Goal: Task Accomplishment & Management: Manage account settings

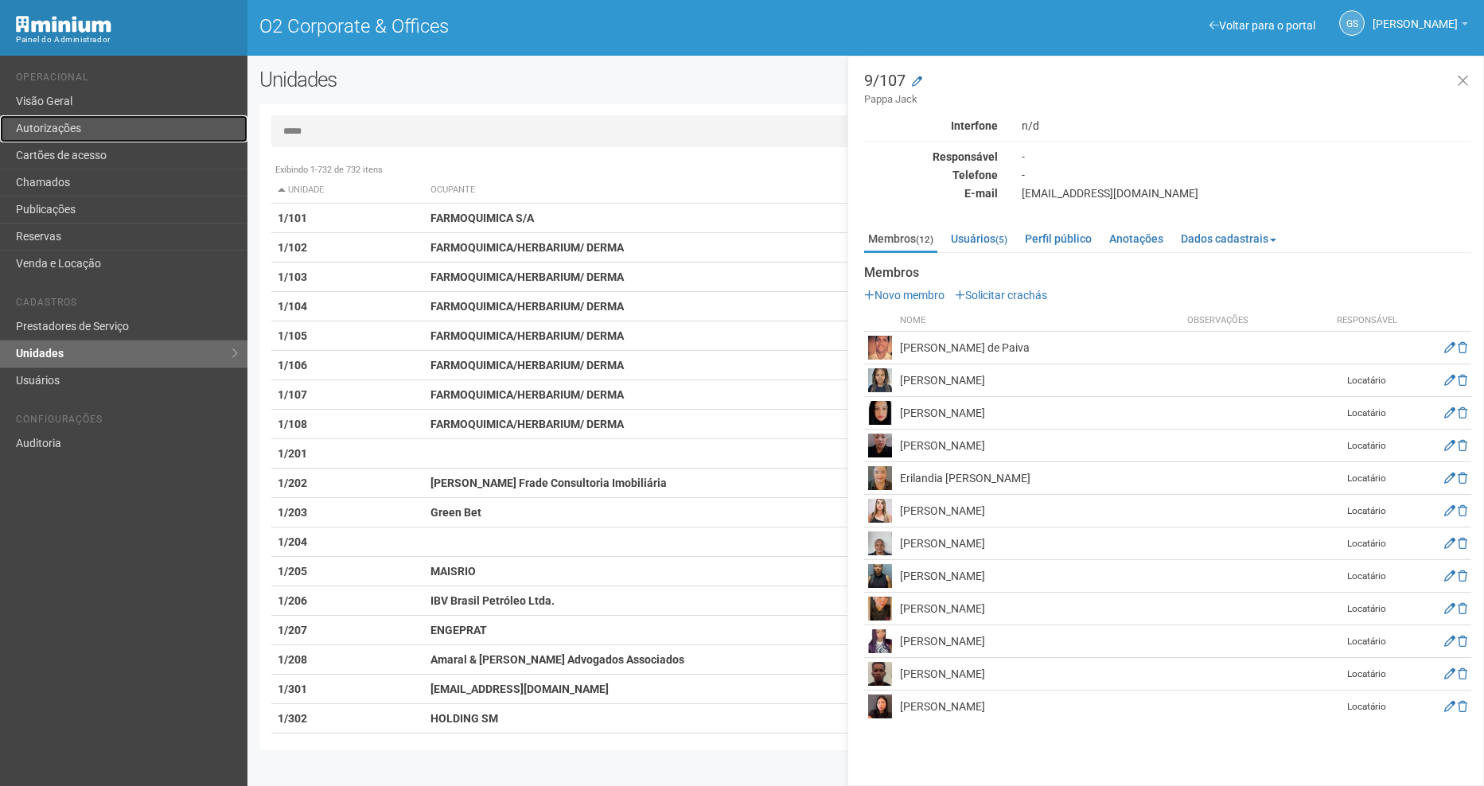
click at [109, 135] on link "Autorizações" at bounding box center [124, 128] width 248 height 27
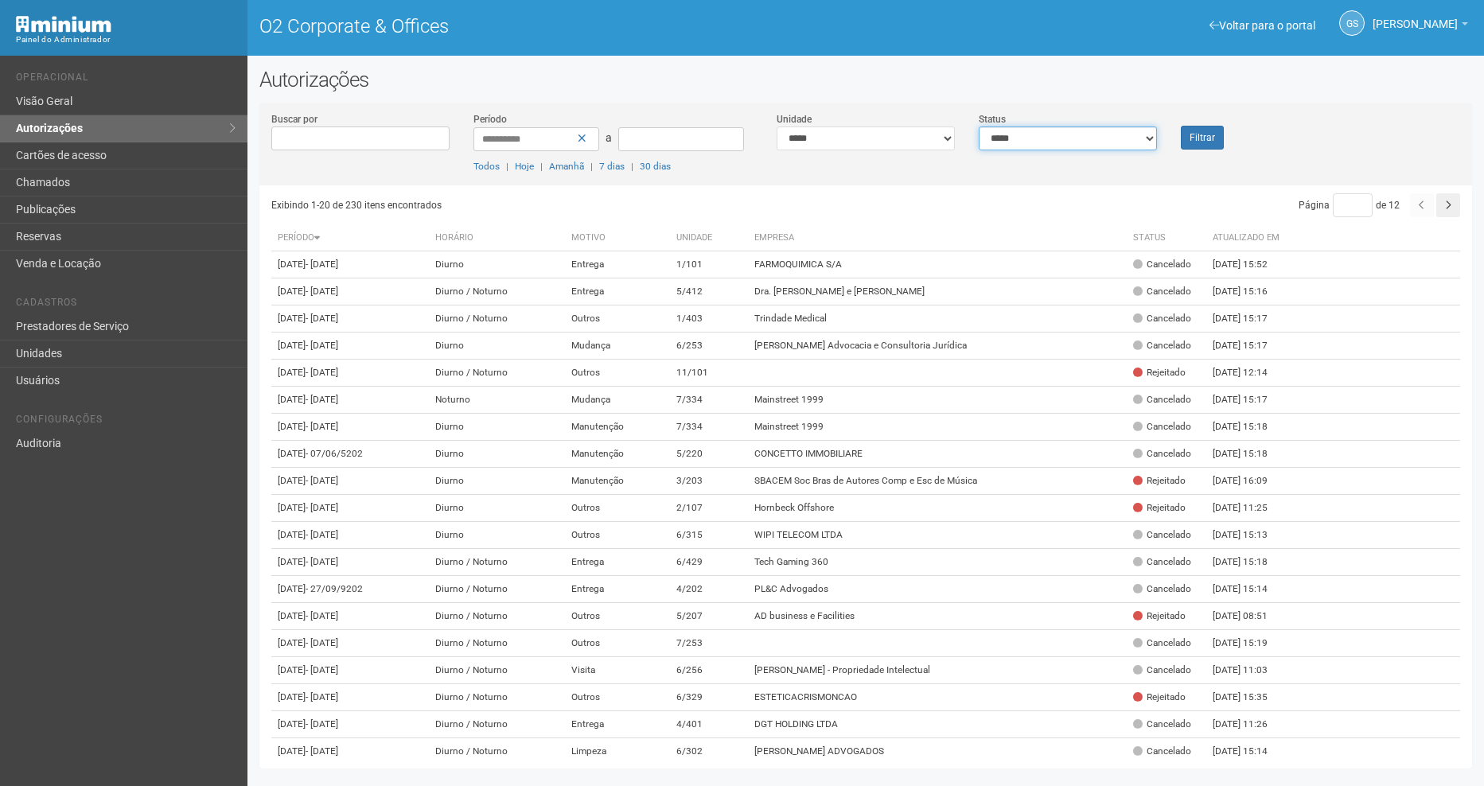
click at [1097, 127] on select "**********" at bounding box center [1068, 139] width 178 height 24
select select "*"
click at [979, 127] on select "**********" at bounding box center [1068, 139] width 178 height 24
click at [1198, 128] on button "Filtrar" at bounding box center [1202, 138] width 43 height 24
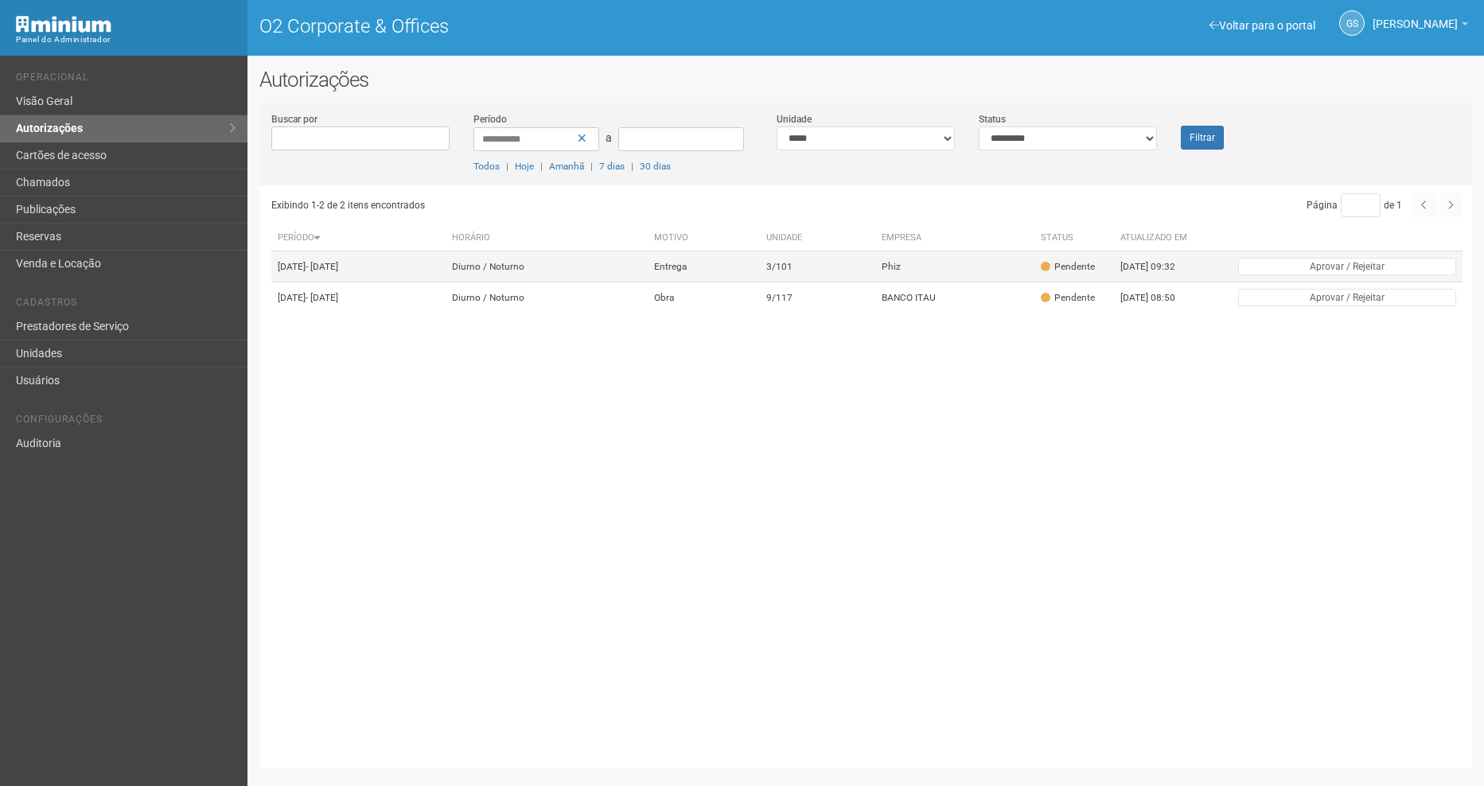
click at [828, 273] on td "3/101" at bounding box center [817, 267] width 115 height 31
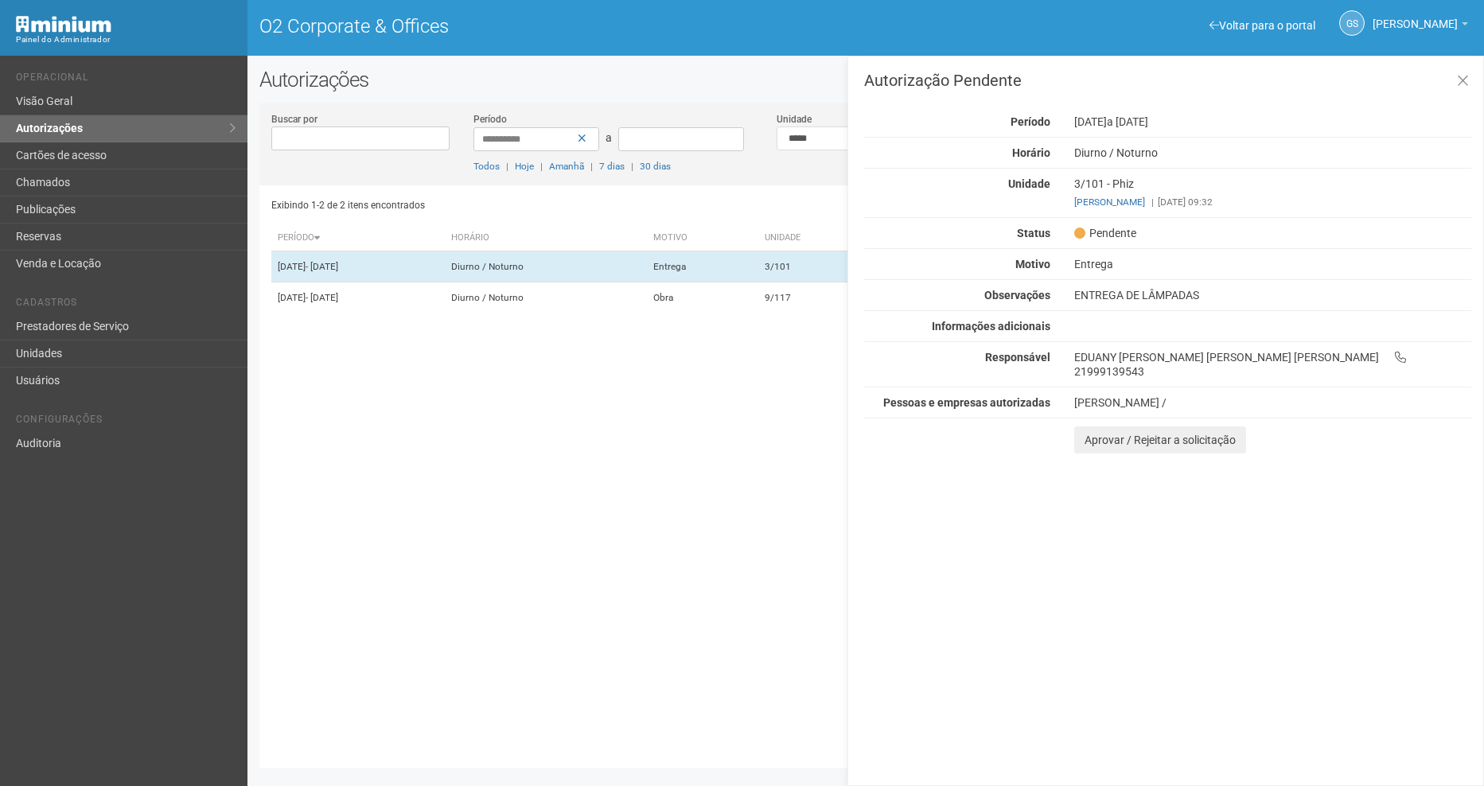
click at [1272, 194] on div "3/101 - Phiz Eduany Vidal | 29/08/2025 09:32" at bounding box center [1273, 193] width 421 height 33
click at [1137, 429] on button "Aprovar / Rejeitar a solicitação" at bounding box center [1161, 440] width 172 height 27
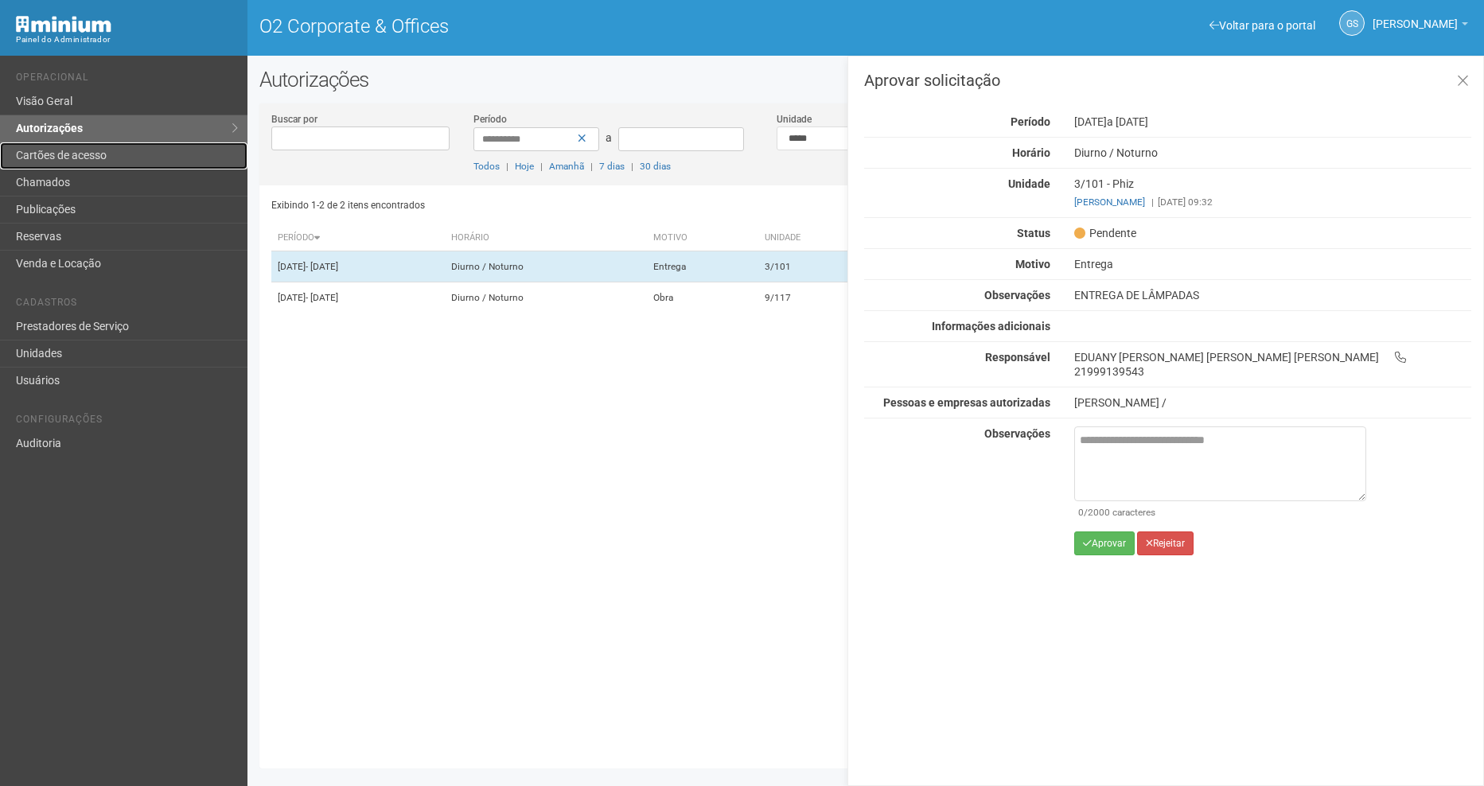
click at [86, 154] on link "Cartões de acesso" at bounding box center [124, 155] width 248 height 27
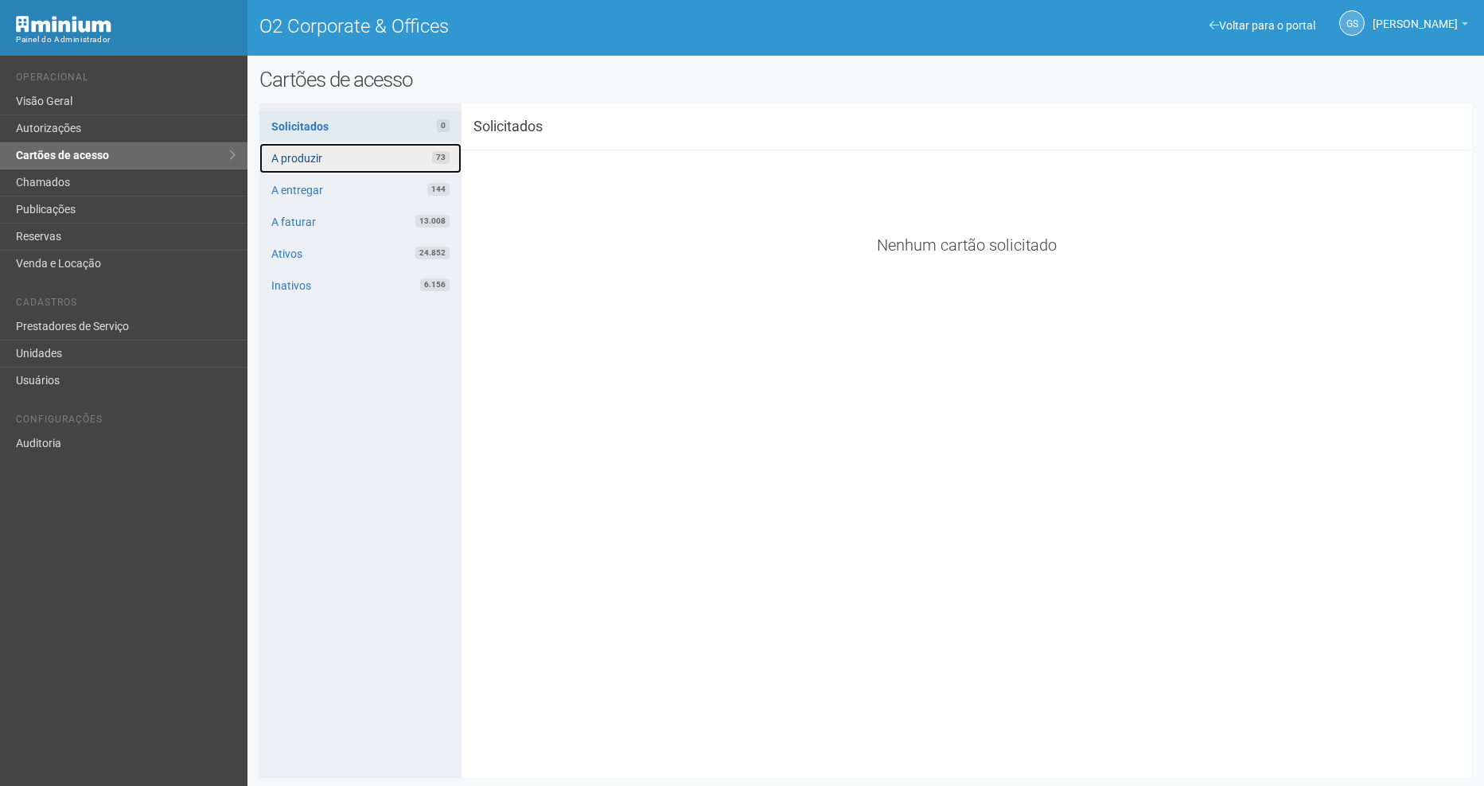
click at [337, 153] on link "A produzir 73" at bounding box center [360, 158] width 202 height 30
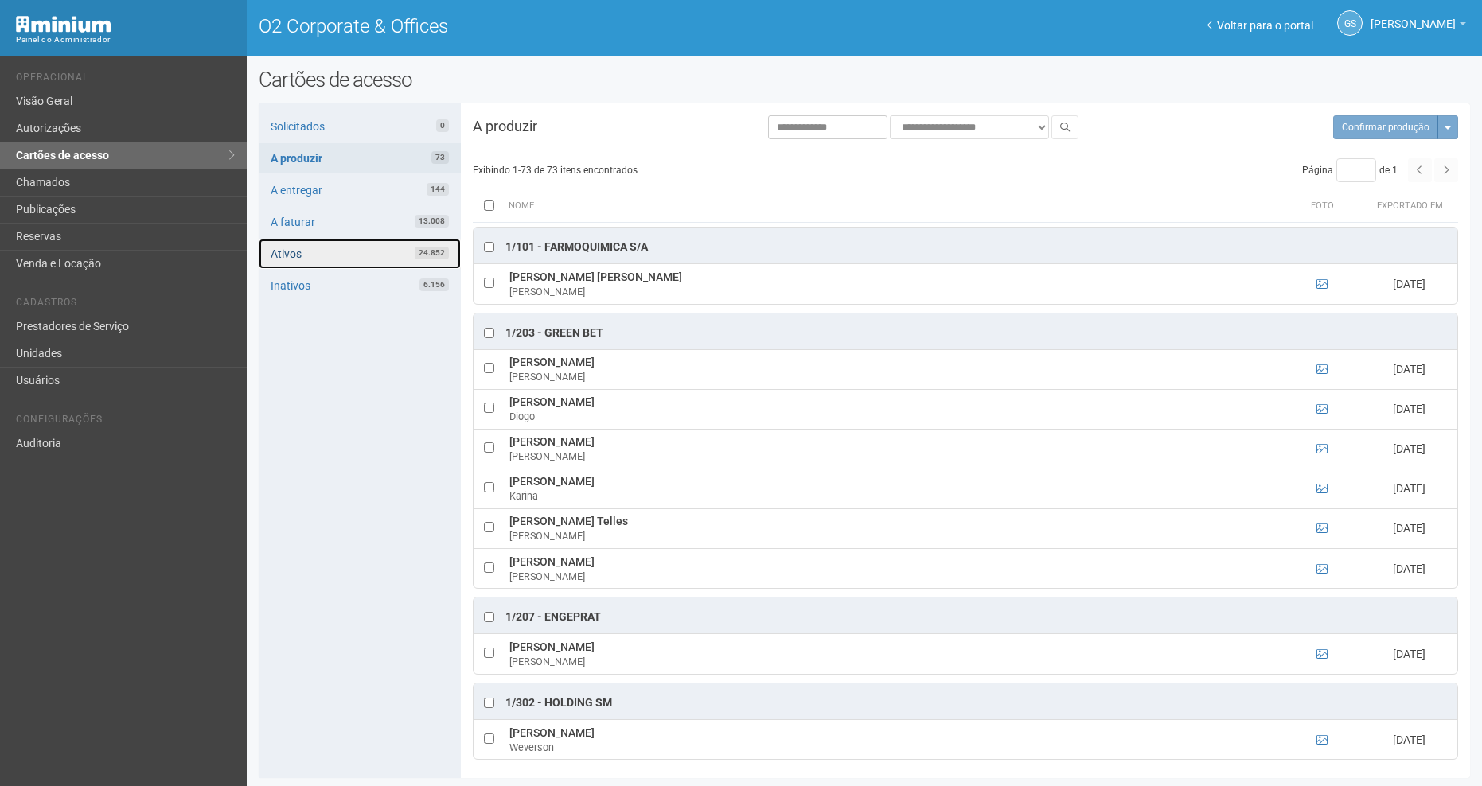
click at [302, 252] on link "Ativos 24.852" at bounding box center [360, 254] width 202 height 30
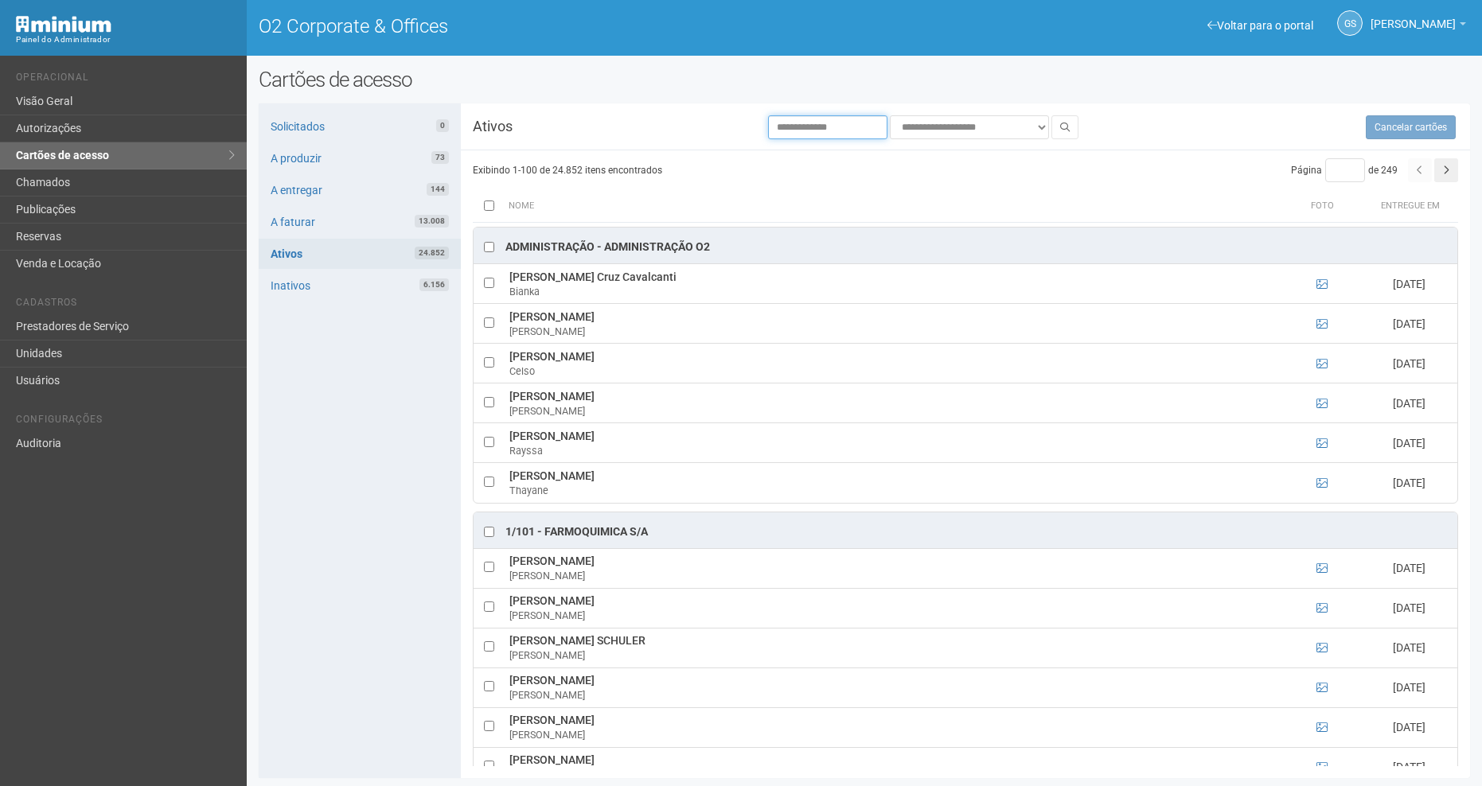
click at [802, 133] on input "text" at bounding box center [827, 127] width 119 height 24
type input "**********"
click at [1059, 117] on button at bounding box center [1064, 127] width 27 height 24
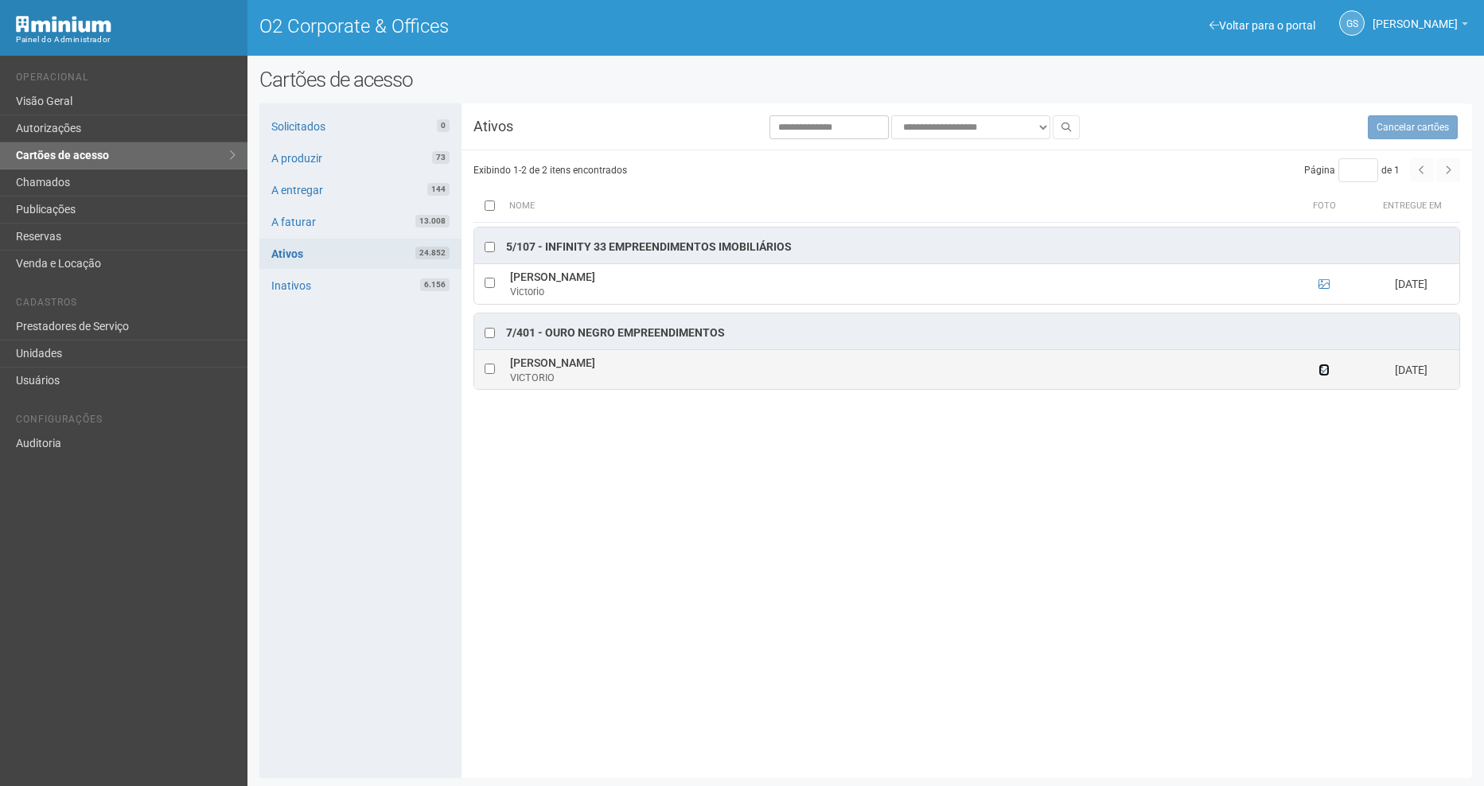
click at [1322, 372] on icon at bounding box center [1324, 370] width 11 height 11
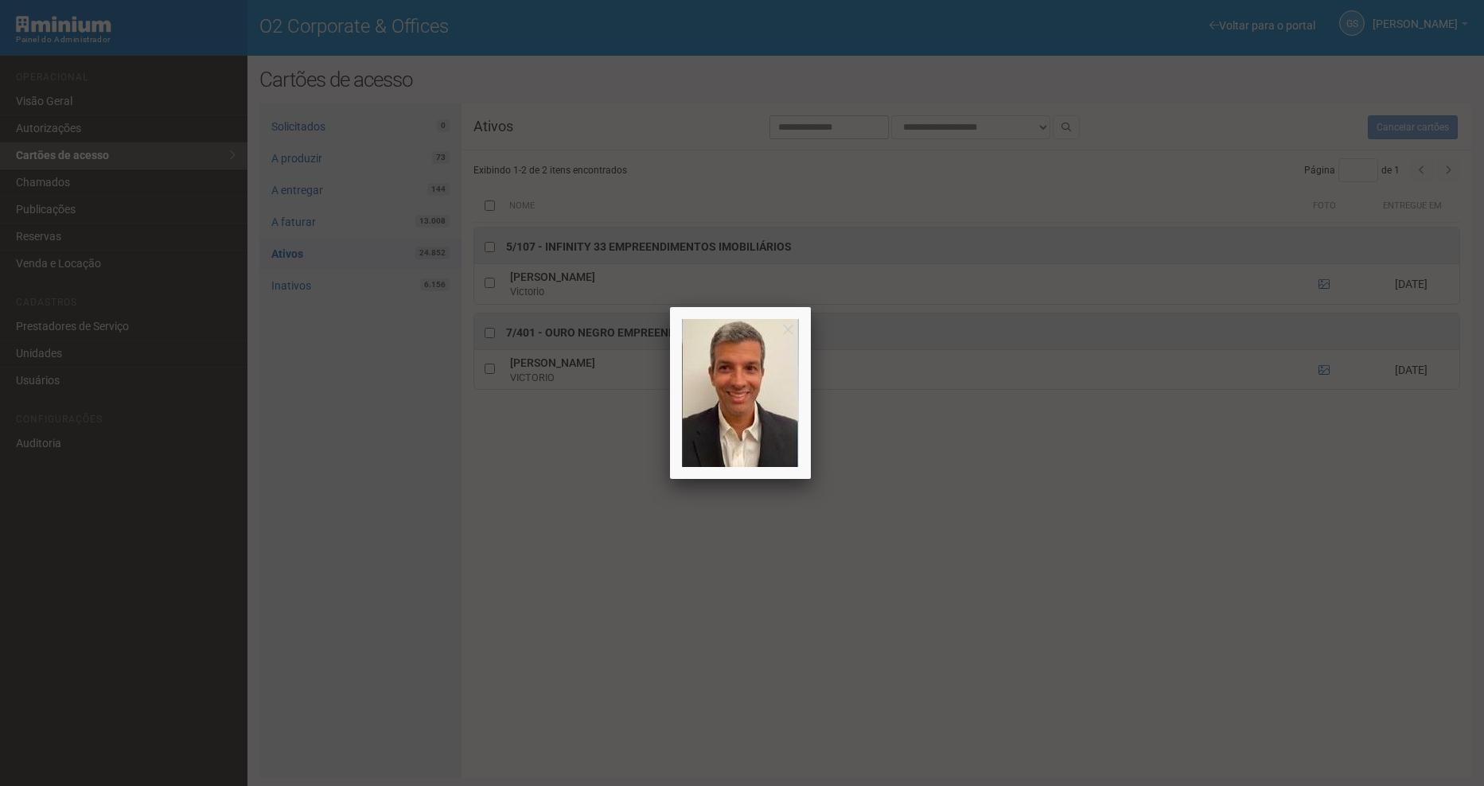
click at [1011, 484] on div at bounding box center [742, 393] width 1484 height 786
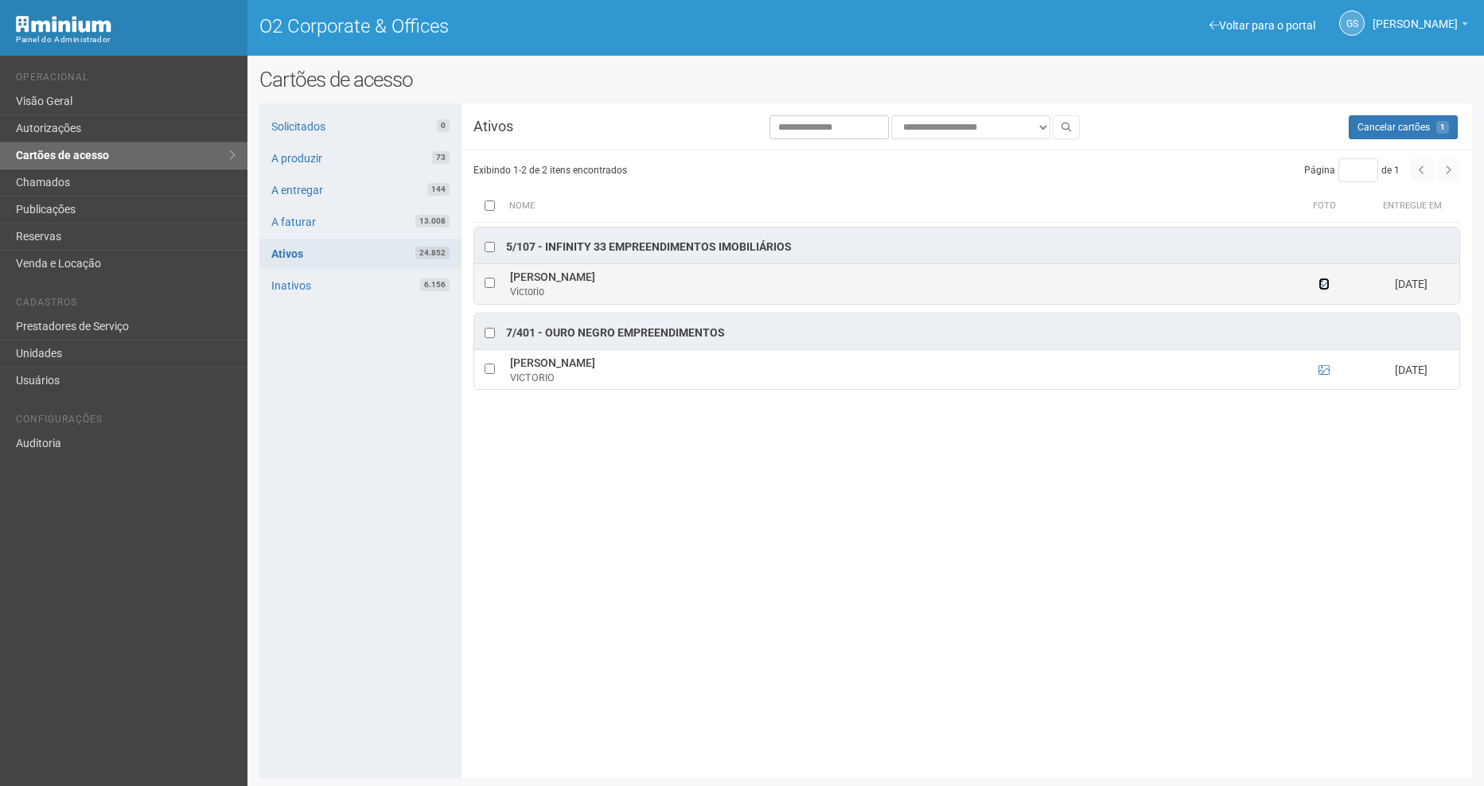
click at [1327, 283] on icon at bounding box center [1324, 284] width 11 height 11
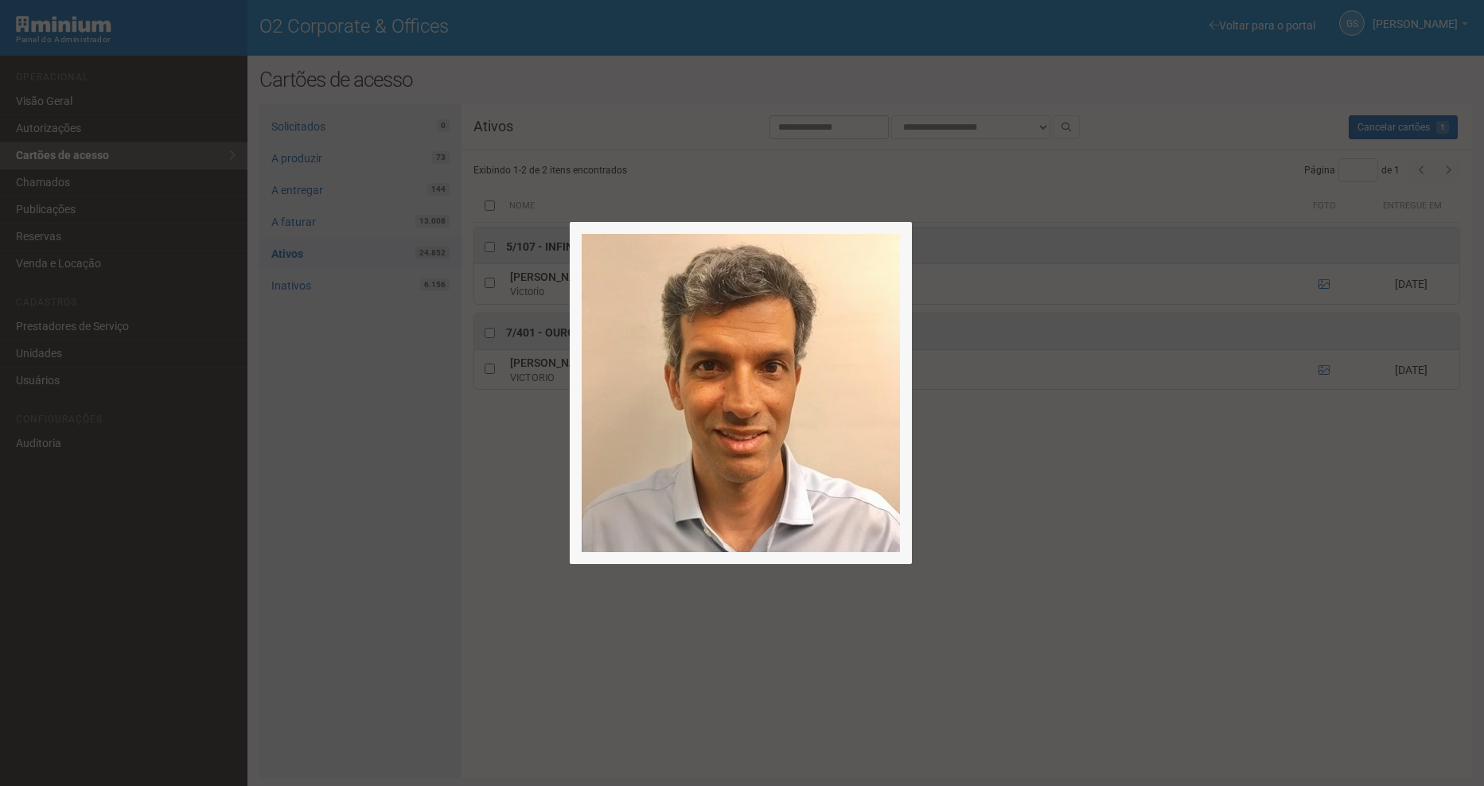
click at [1096, 539] on div at bounding box center [742, 393] width 1484 height 786
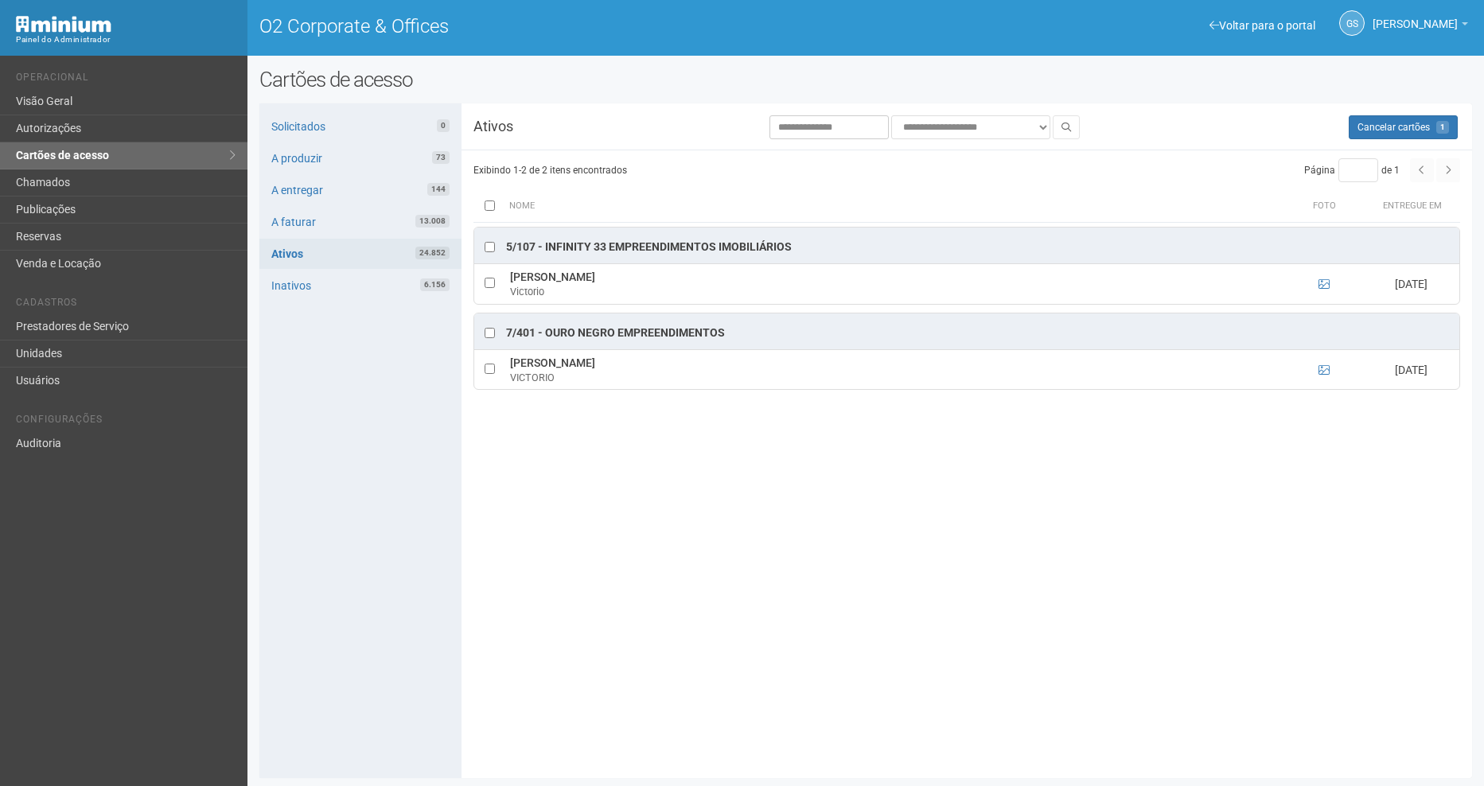
click at [482, 244] on div at bounding box center [490, 248] width 16 height 16
click at [1390, 122] on span "Cancelar cartões" at bounding box center [1394, 127] width 72 height 11
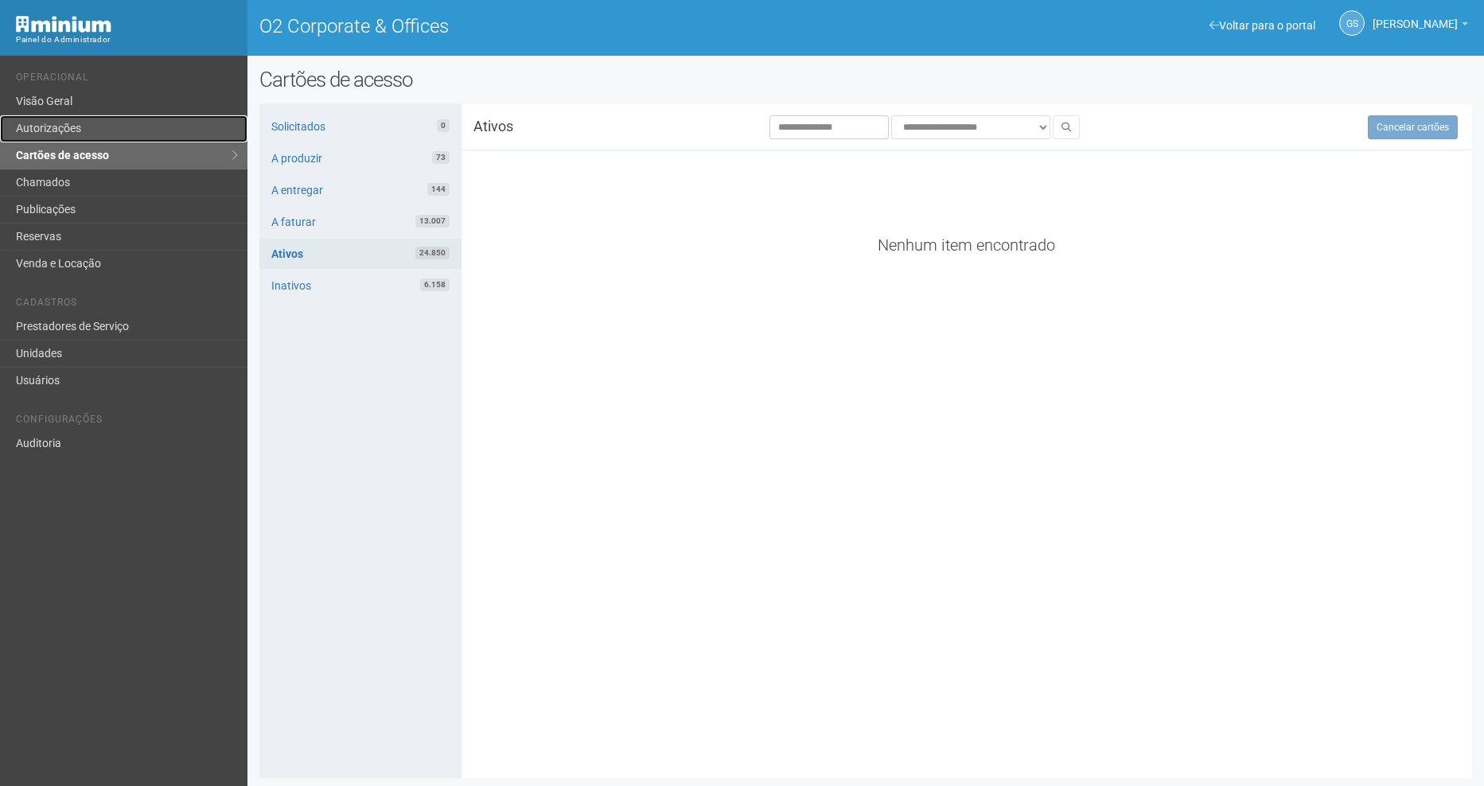
click at [83, 131] on link "Autorizações" at bounding box center [124, 128] width 248 height 27
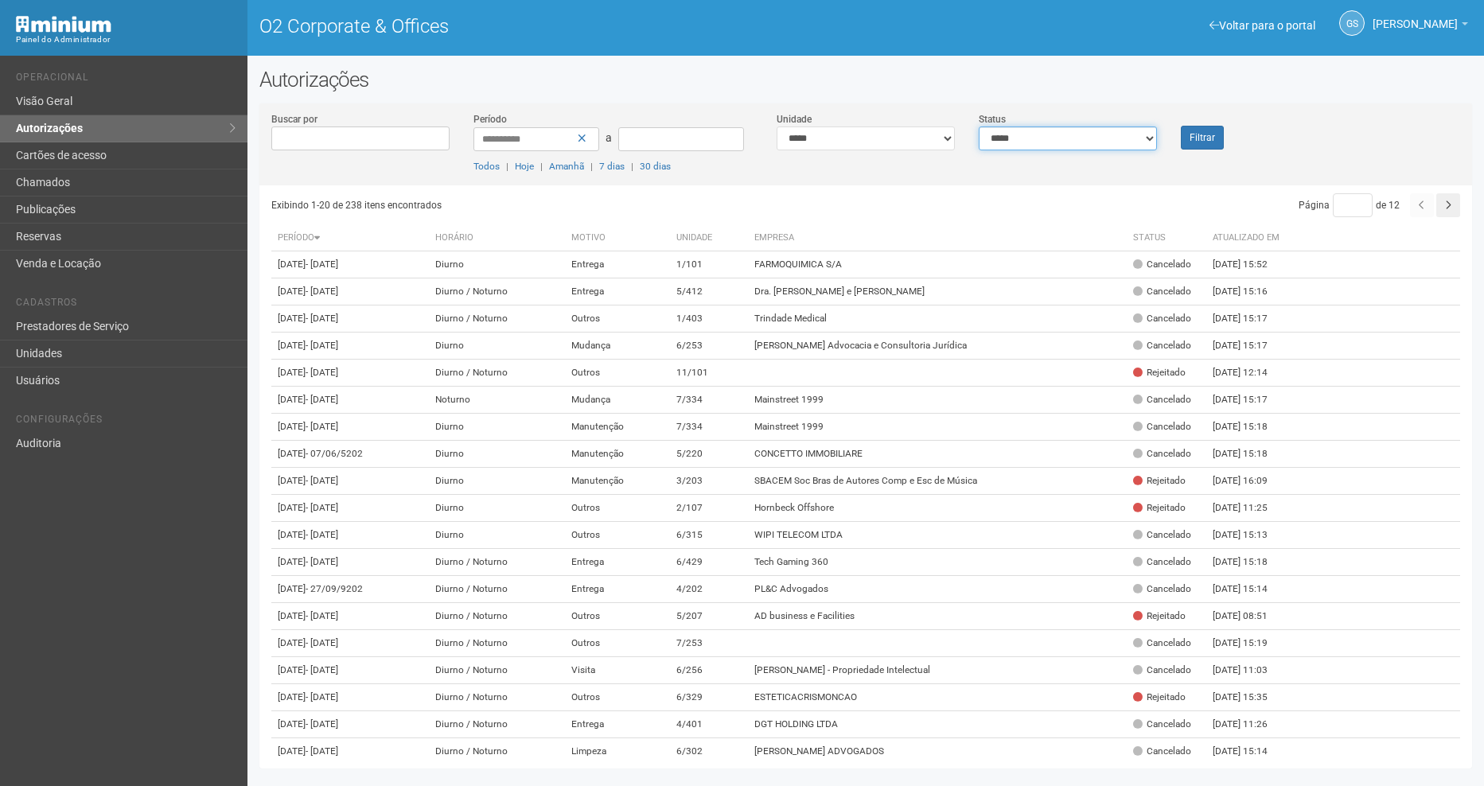
click at [1075, 138] on select "**********" at bounding box center [1068, 139] width 178 height 24
select select "*"
click at [979, 127] on select "**********" at bounding box center [1068, 139] width 178 height 24
click at [1198, 141] on button "Filtrar" at bounding box center [1202, 138] width 43 height 24
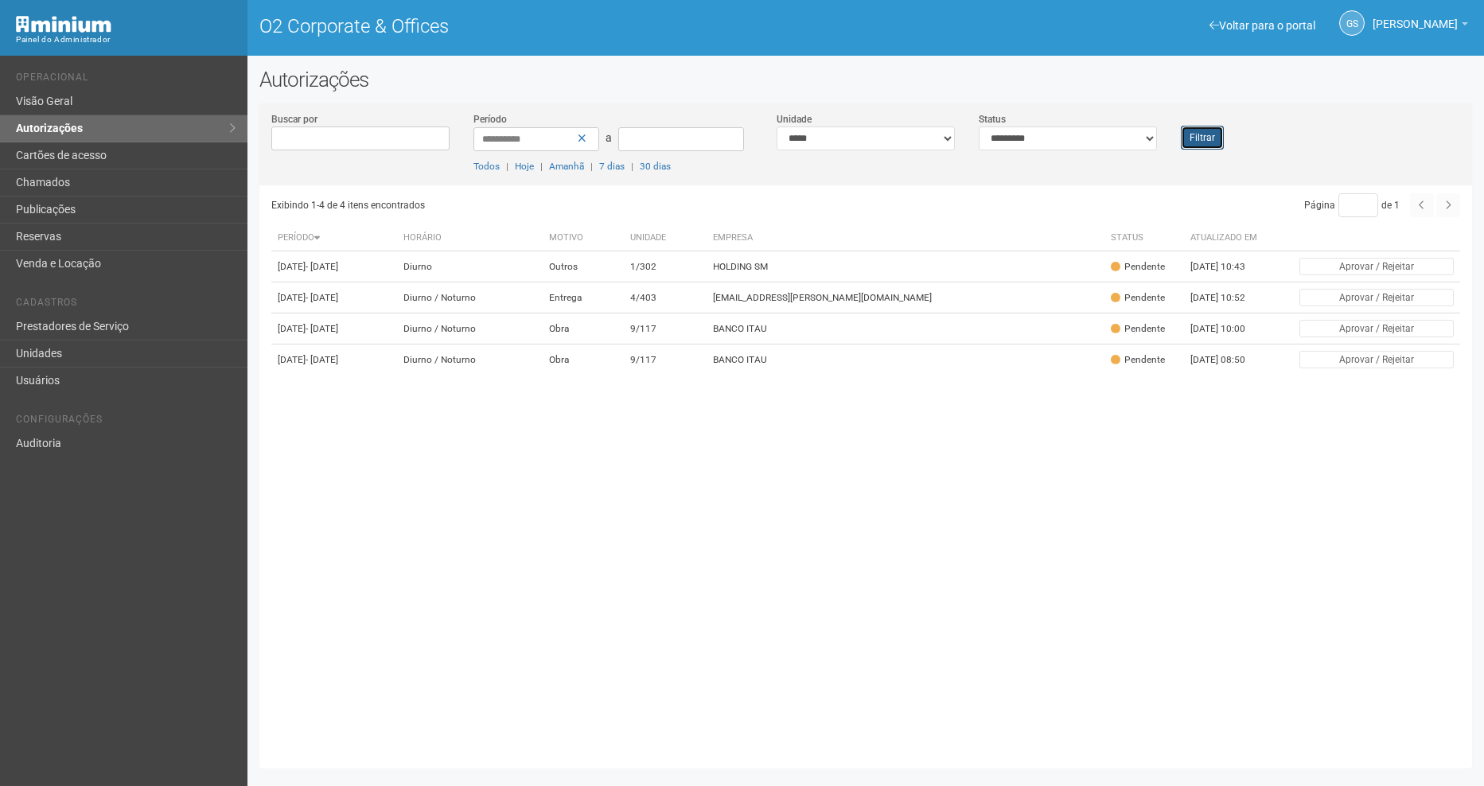
click at [1219, 148] on button "Filtrar" at bounding box center [1202, 138] width 43 height 24
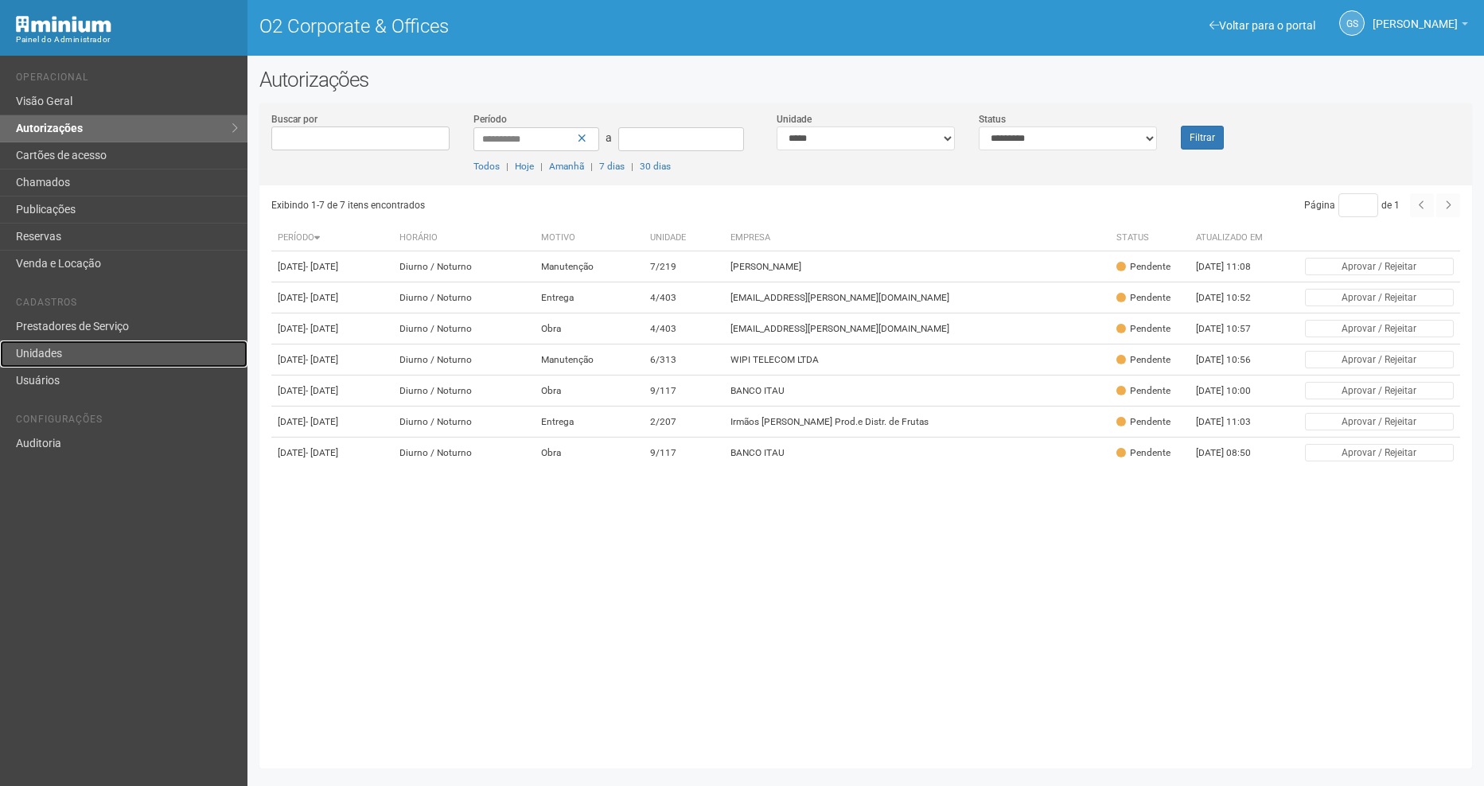
click at [51, 365] on link "Unidades" at bounding box center [124, 354] width 248 height 27
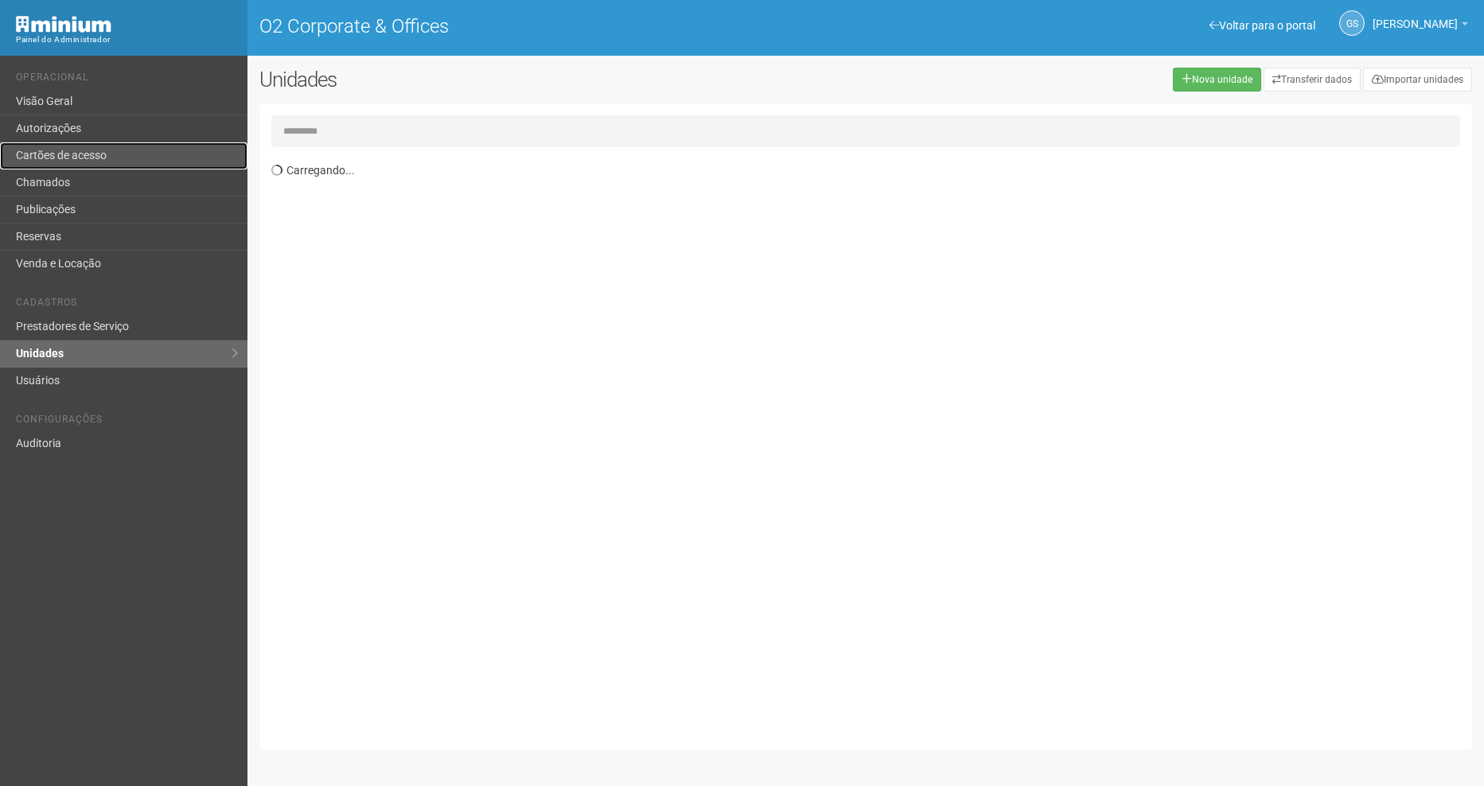
click at [80, 159] on link "Cartões de acesso" at bounding box center [124, 155] width 248 height 27
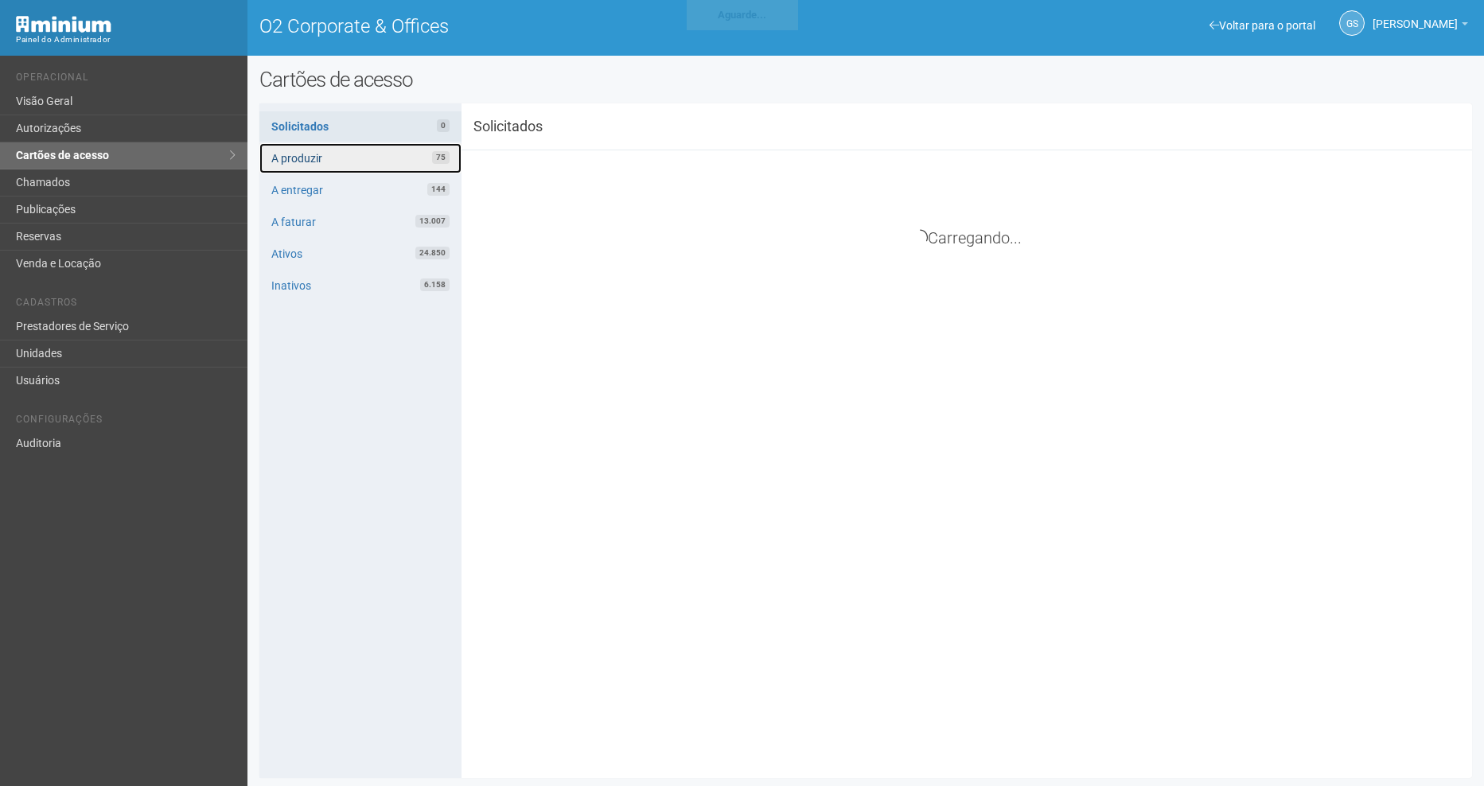
click at [360, 154] on link "A produzir 75" at bounding box center [360, 158] width 202 height 30
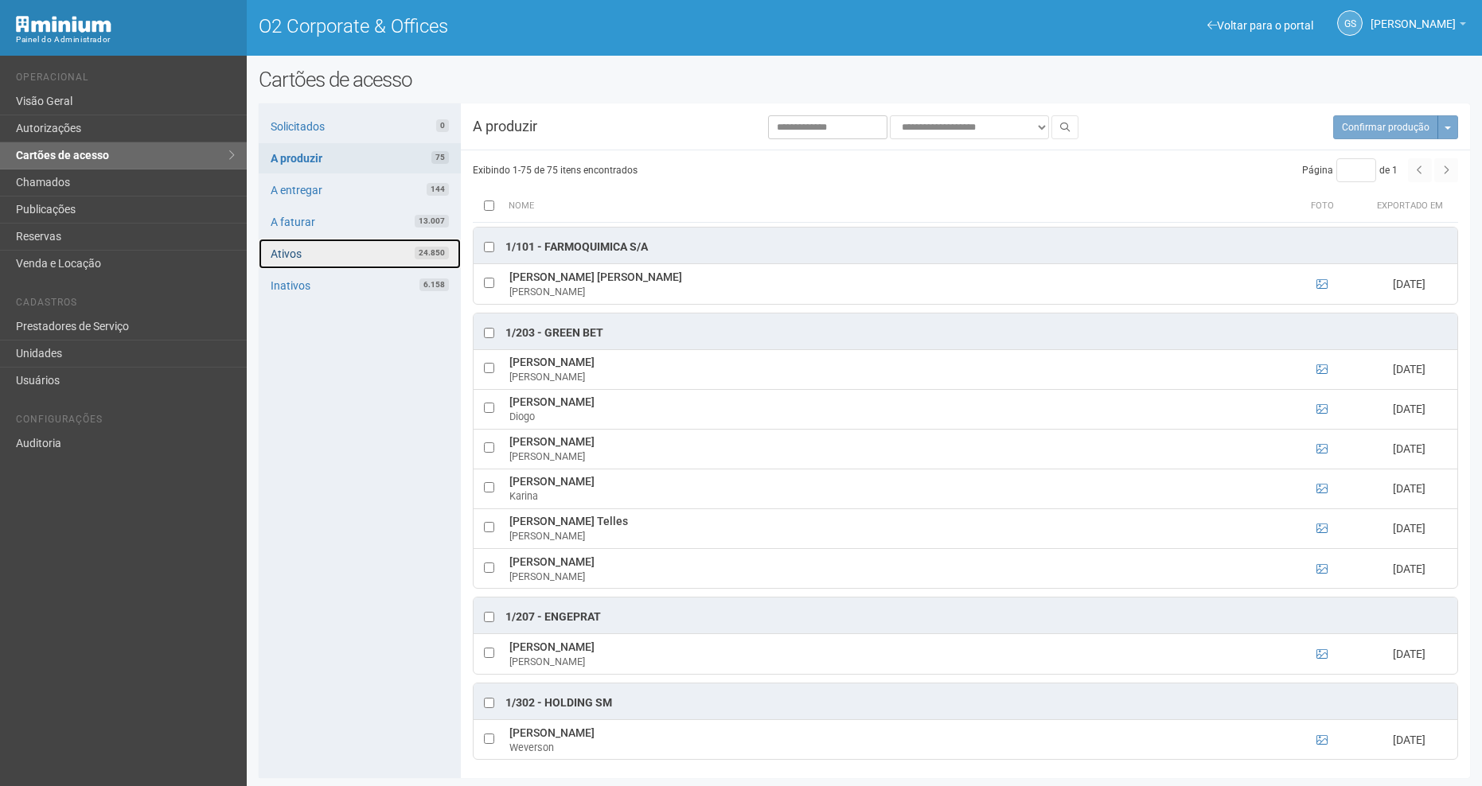
click at [339, 262] on link "Ativos 24.850" at bounding box center [360, 254] width 202 height 30
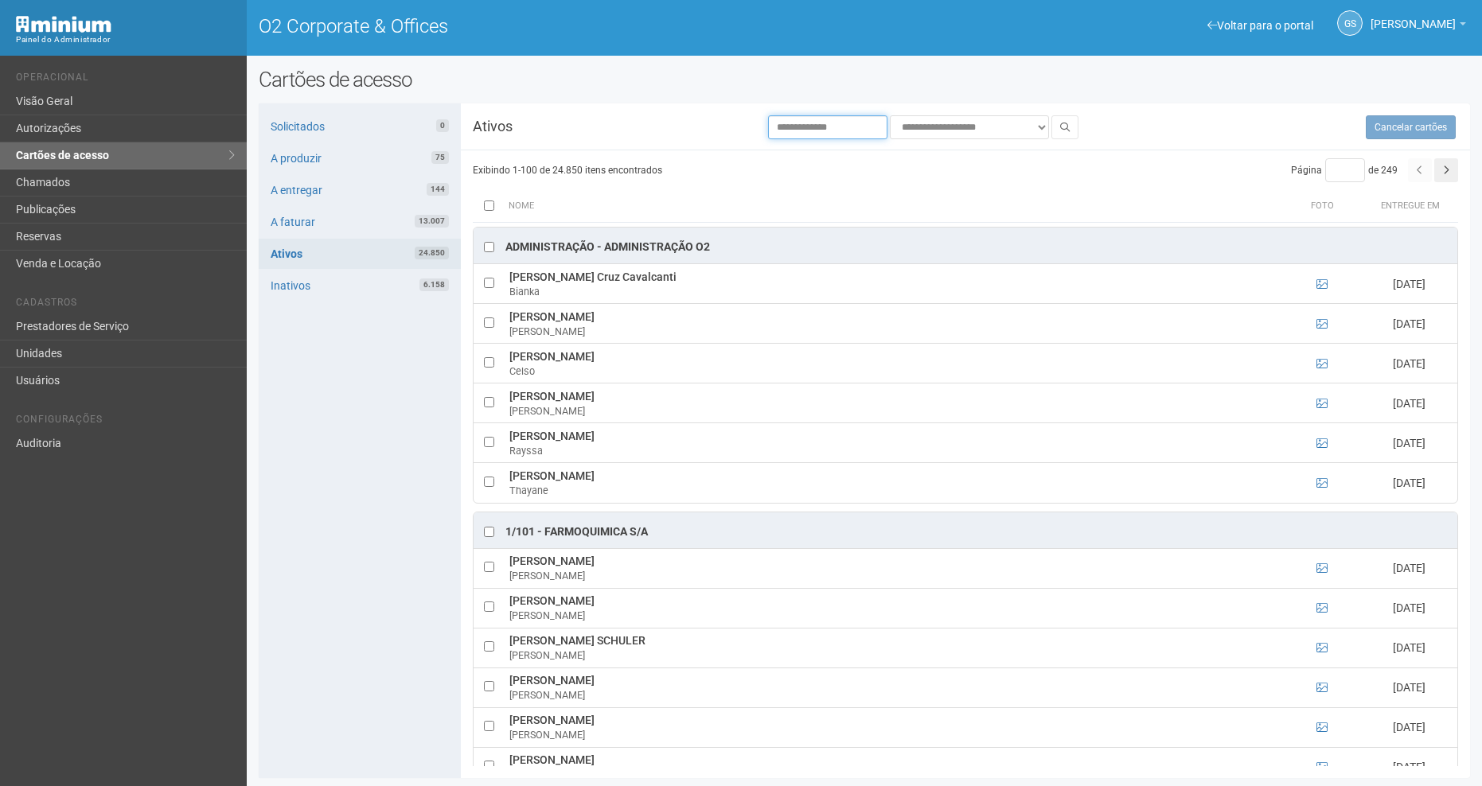
click at [798, 129] on input "text" at bounding box center [827, 127] width 119 height 24
click at [1068, 126] on icon at bounding box center [1065, 128] width 10 height 10
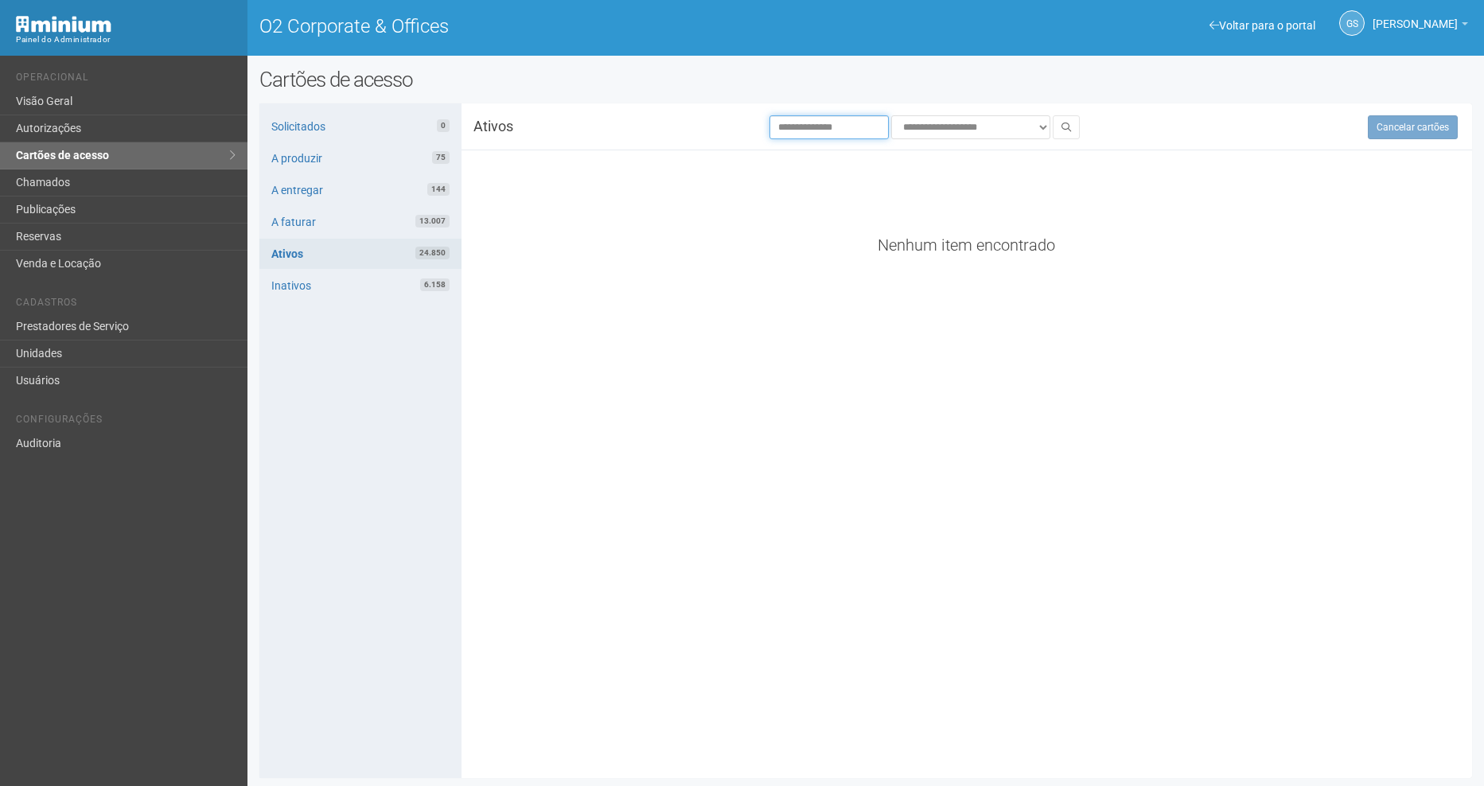
drag, startPoint x: 864, startPoint y: 135, endPoint x: 816, endPoint y: 146, distance: 49.6
click at [816, 146] on div "**********" at bounding box center [967, 132] width 1011 height 35
type input "**********"
click at [1072, 113] on div "**********" at bounding box center [865, 440] width 1213 height 675
click at [1067, 137] on button at bounding box center [1066, 127] width 27 height 24
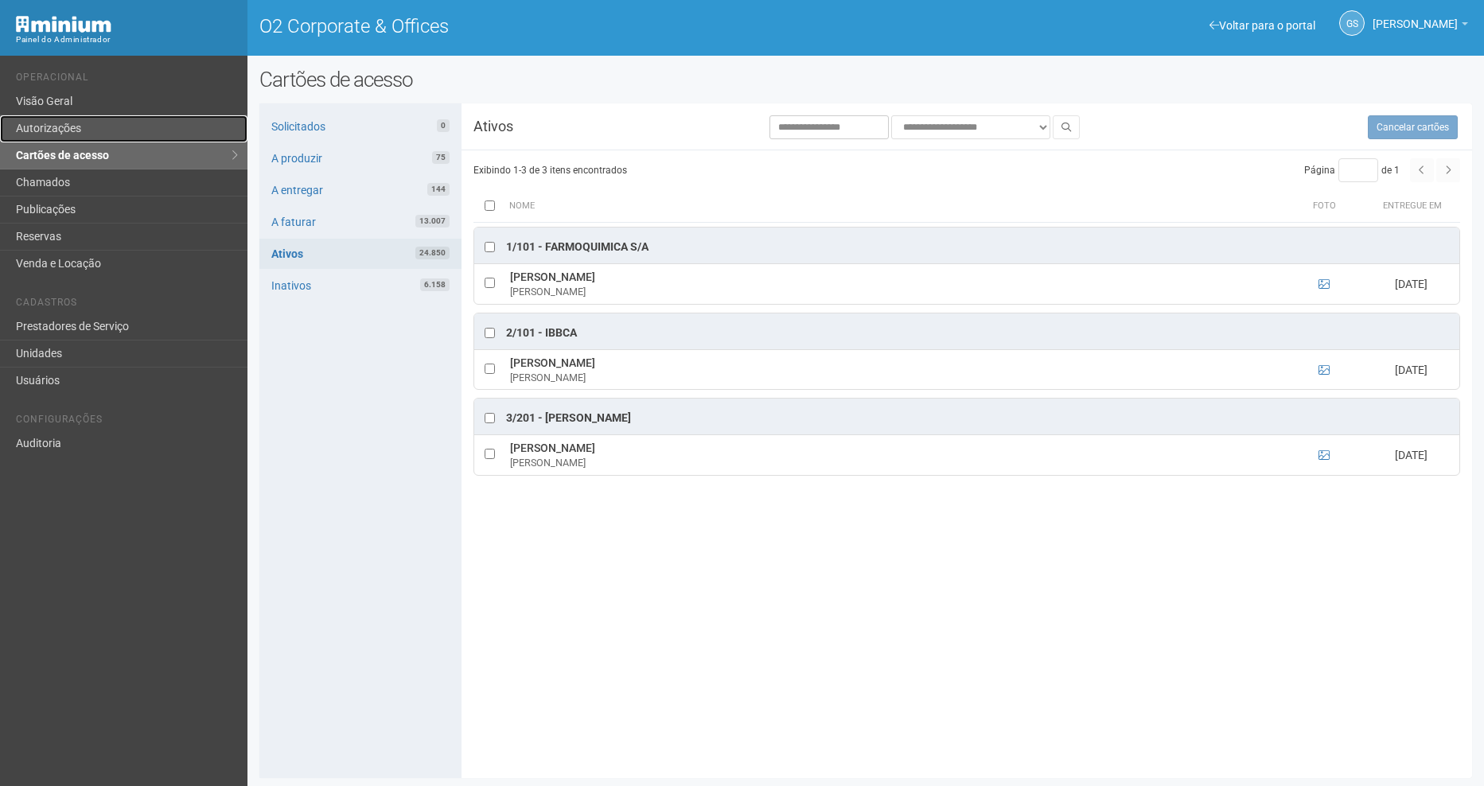
click at [64, 134] on link "Autorizações" at bounding box center [124, 128] width 248 height 27
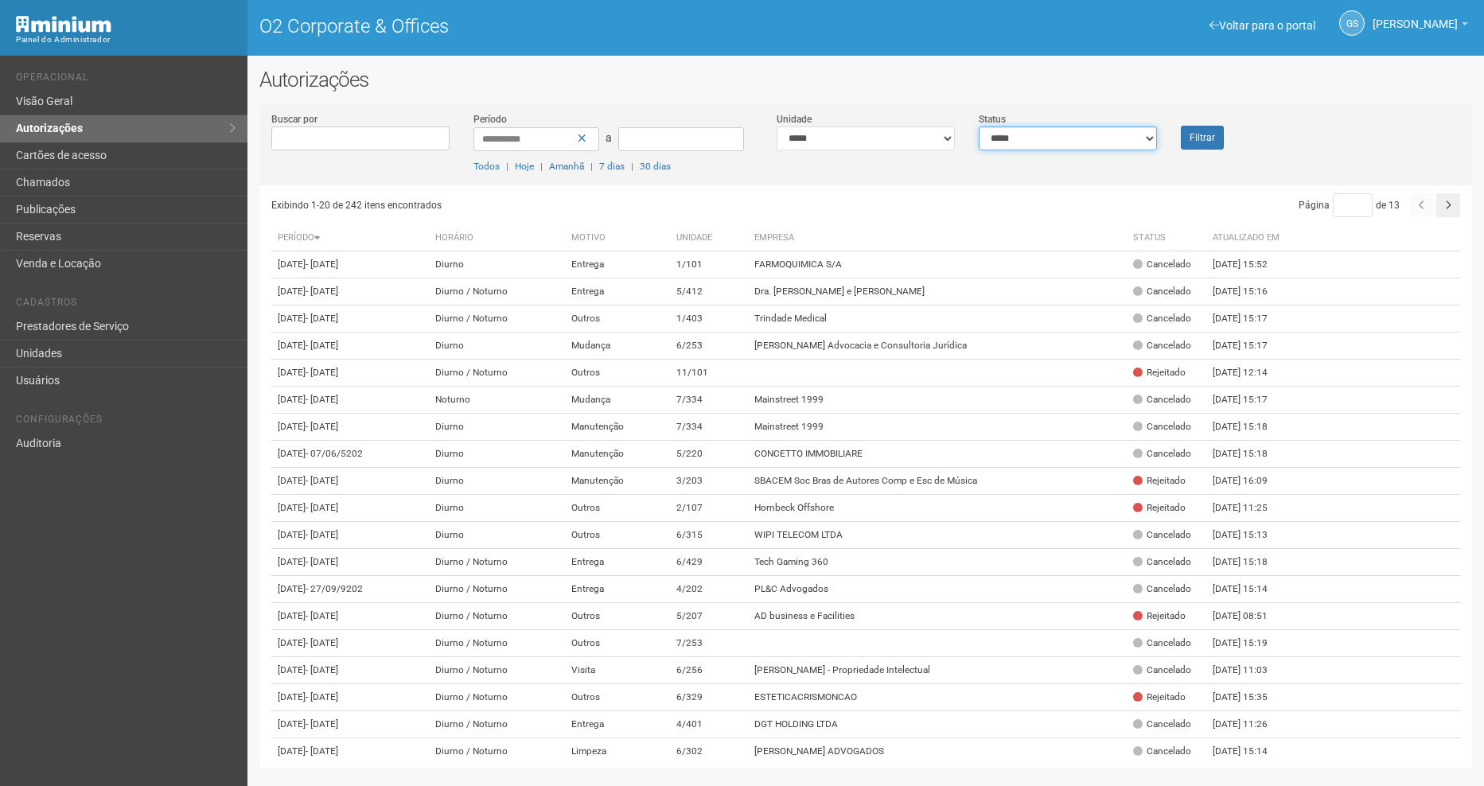
click at [1028, 141] on select "**********" at bounding box center [1068, 139] width 178 height 24
select select "*"
click at [979, 127] on select "**********" at bounding box center [1068, 139] width 178 height 24
click at [1198, 132] on button "Filtrar" at bounding box center [1202, 138] width 43 height 24
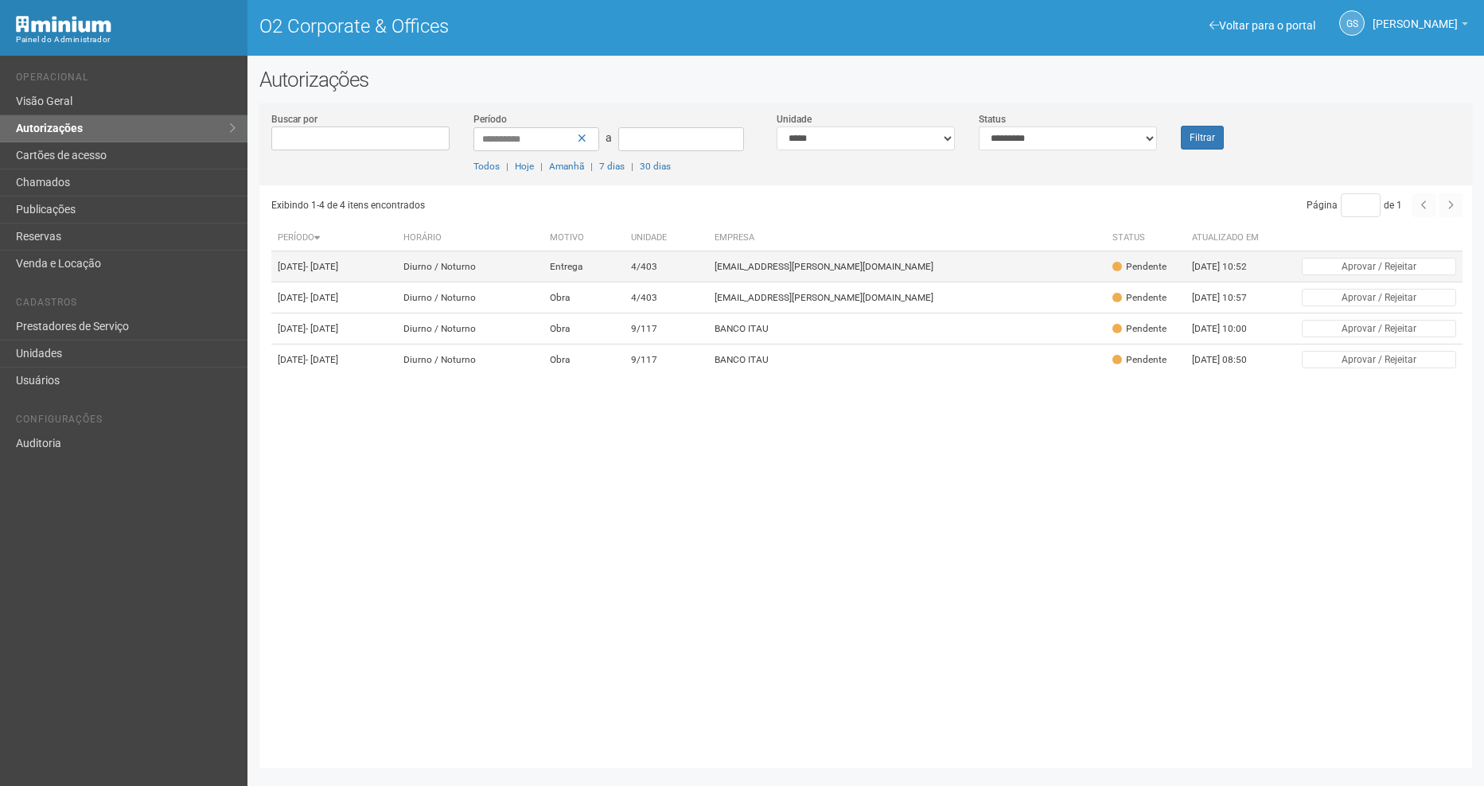
click at [625, 271] on td "Entrega" at bounding box center [584, 267] width 81 height 31
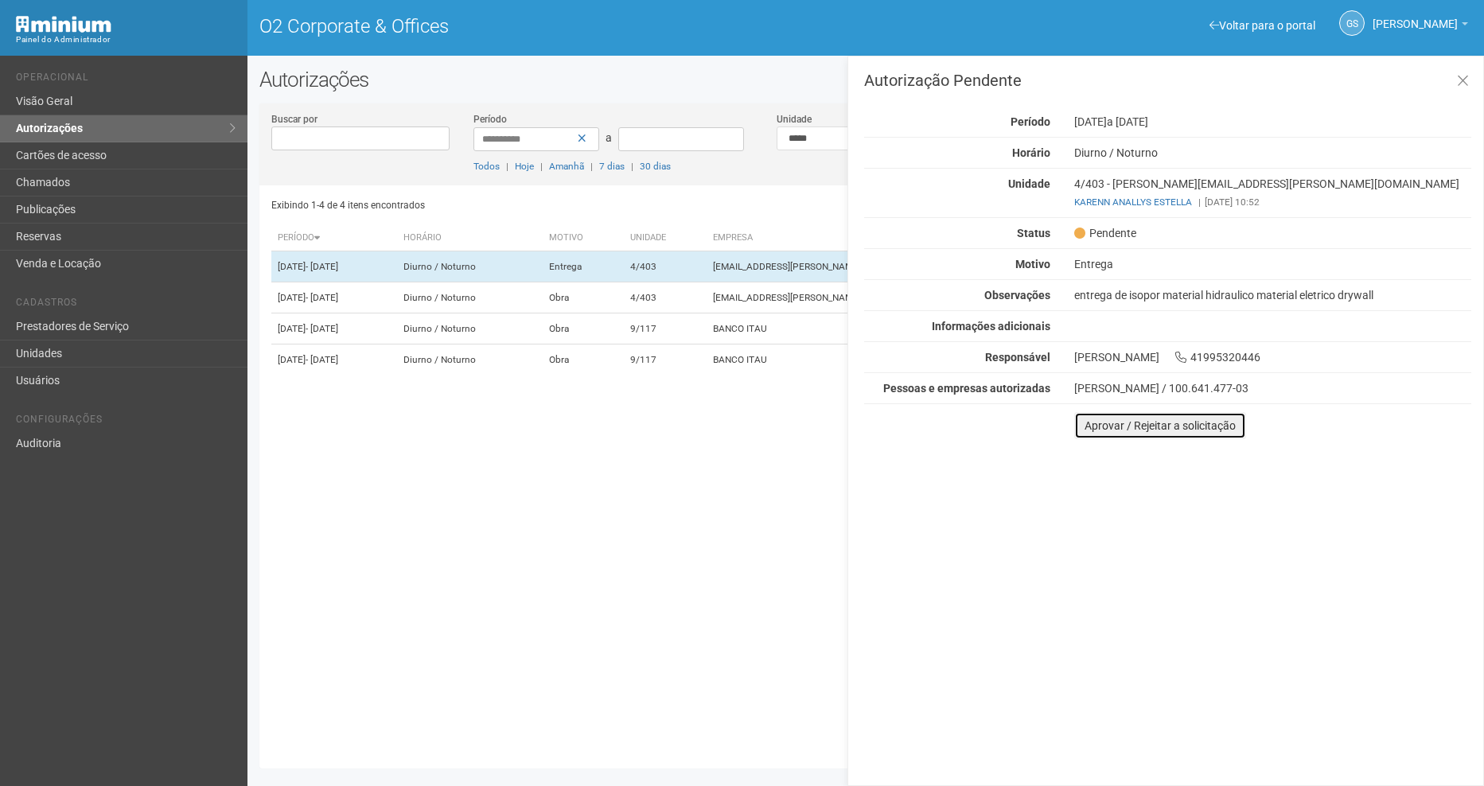
click at [1188, 433] on button "Aprovar / Rejeitar a solicitação" at bounding box center [1161, 425] width 172 height 27
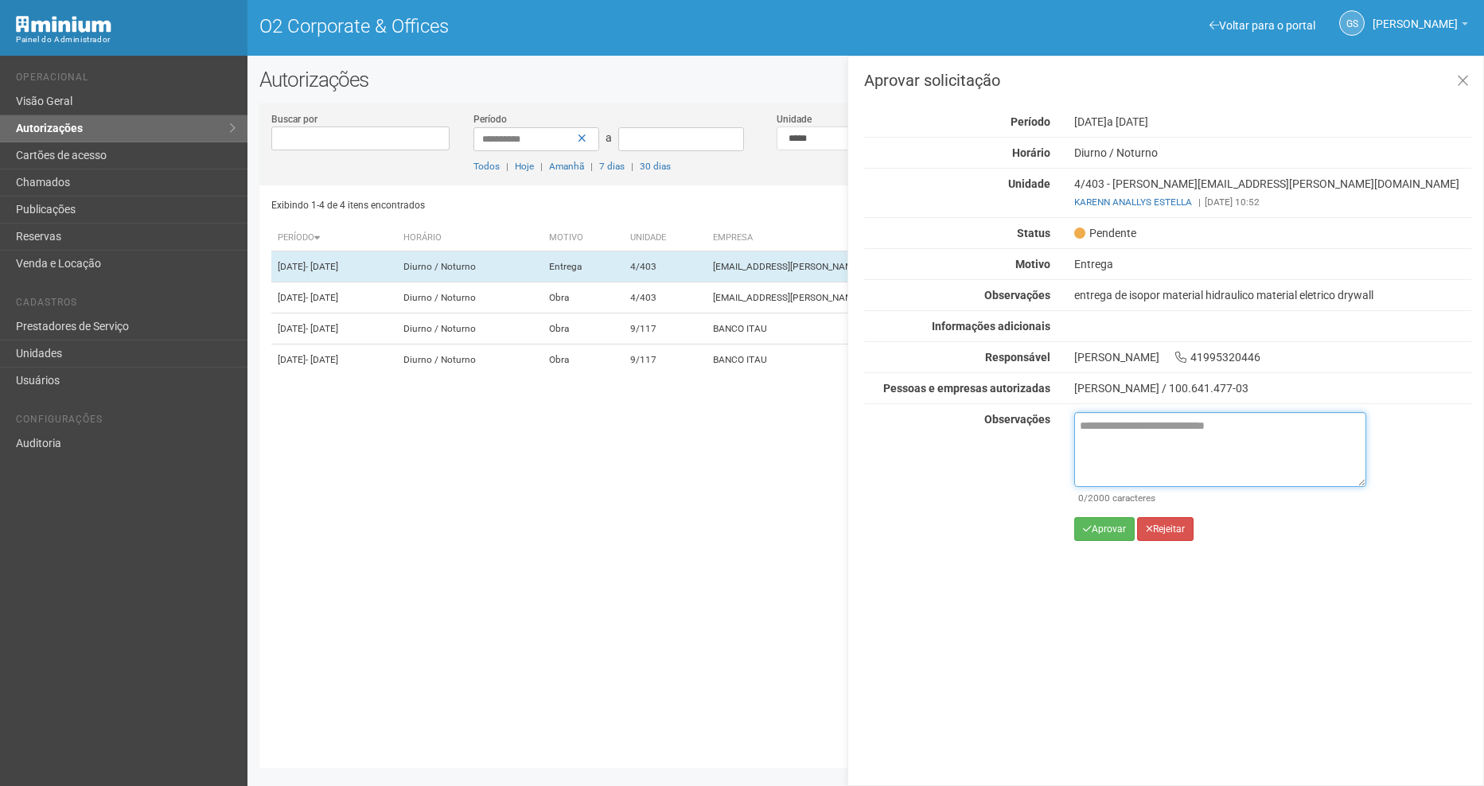
click at [1188, 433] on textarea at bounding box center [1221, 449] width 292 height 75
click at [1470, 76] on link at bounding box center [1463, 81] width 33 height 34
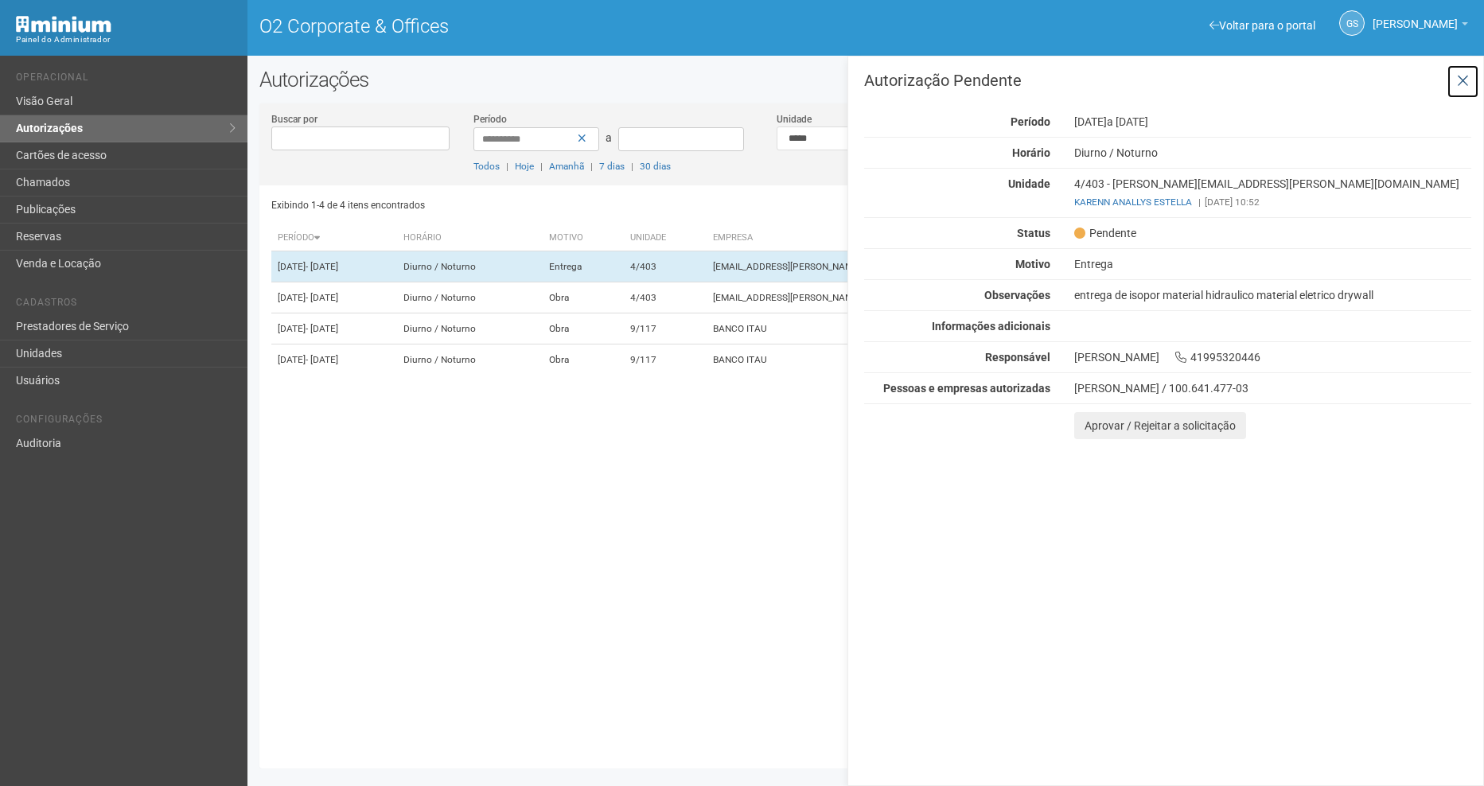
click at [1465, 87] on icon at bounding box center [1463, 81] width 12 height 16
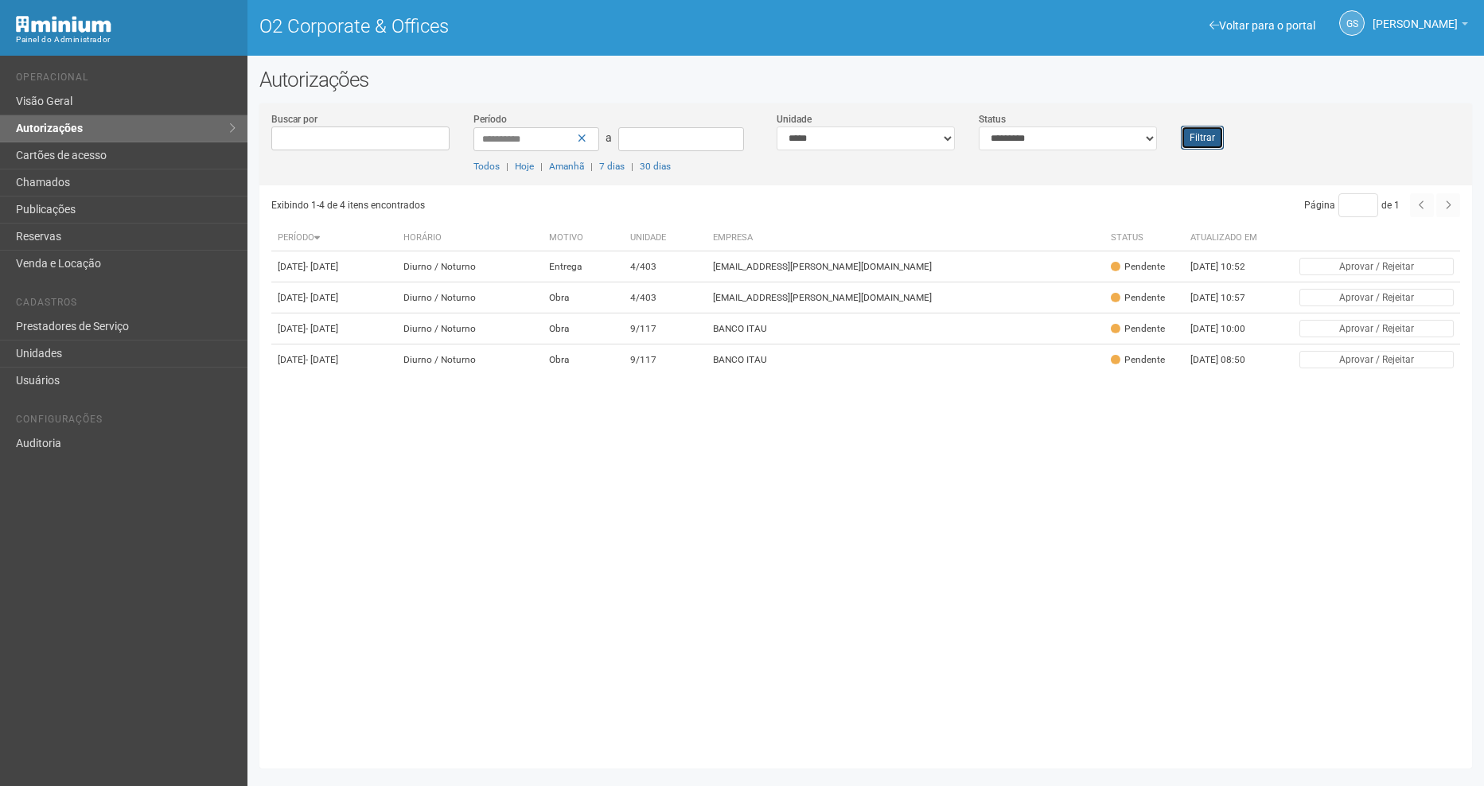
click at [1221, 135] on button "Filtrar" at bounding box center [1202, 138] width 43 height 24
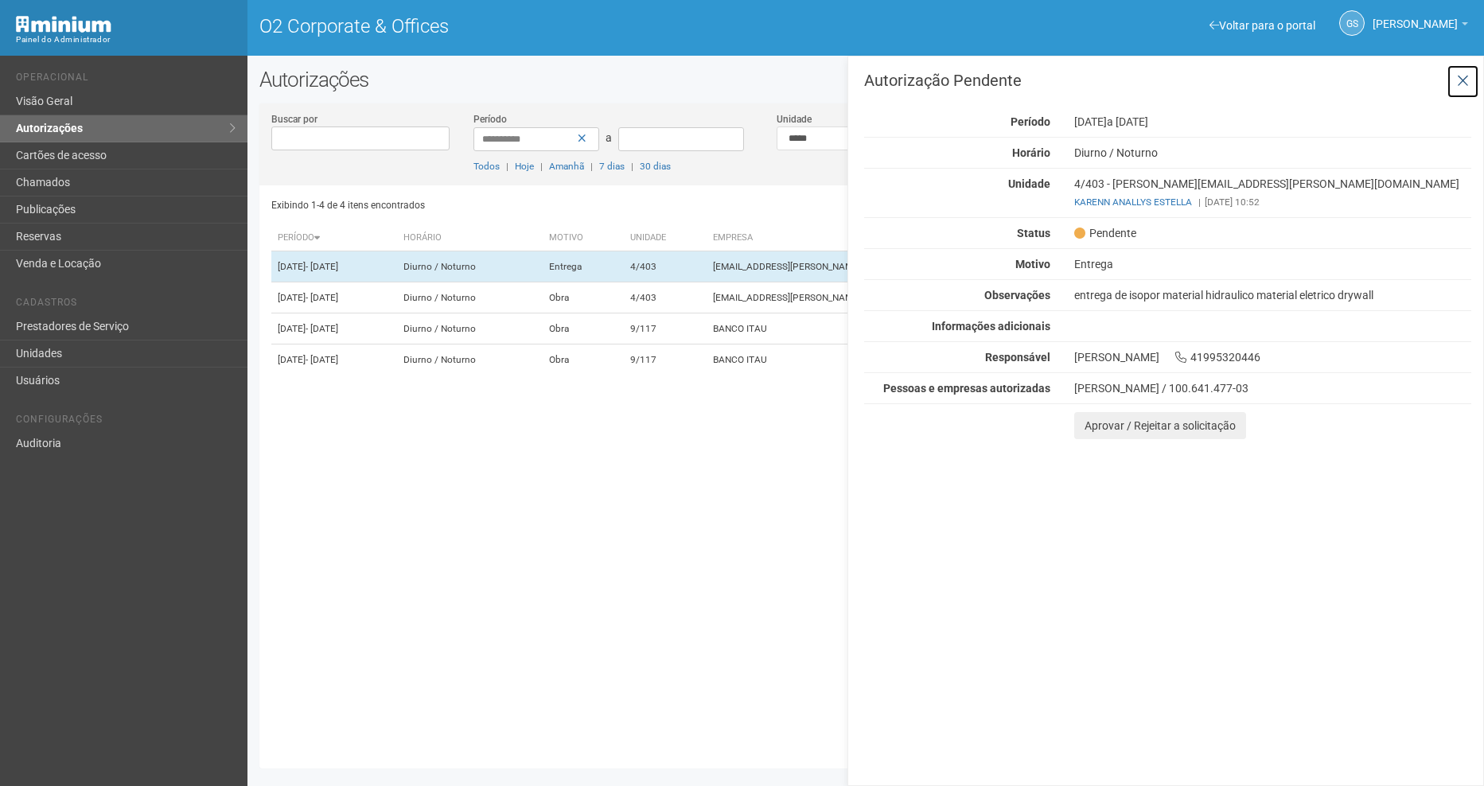
click at [1470, 81] on button at bounding box center [1463, 81] width 33 height 34
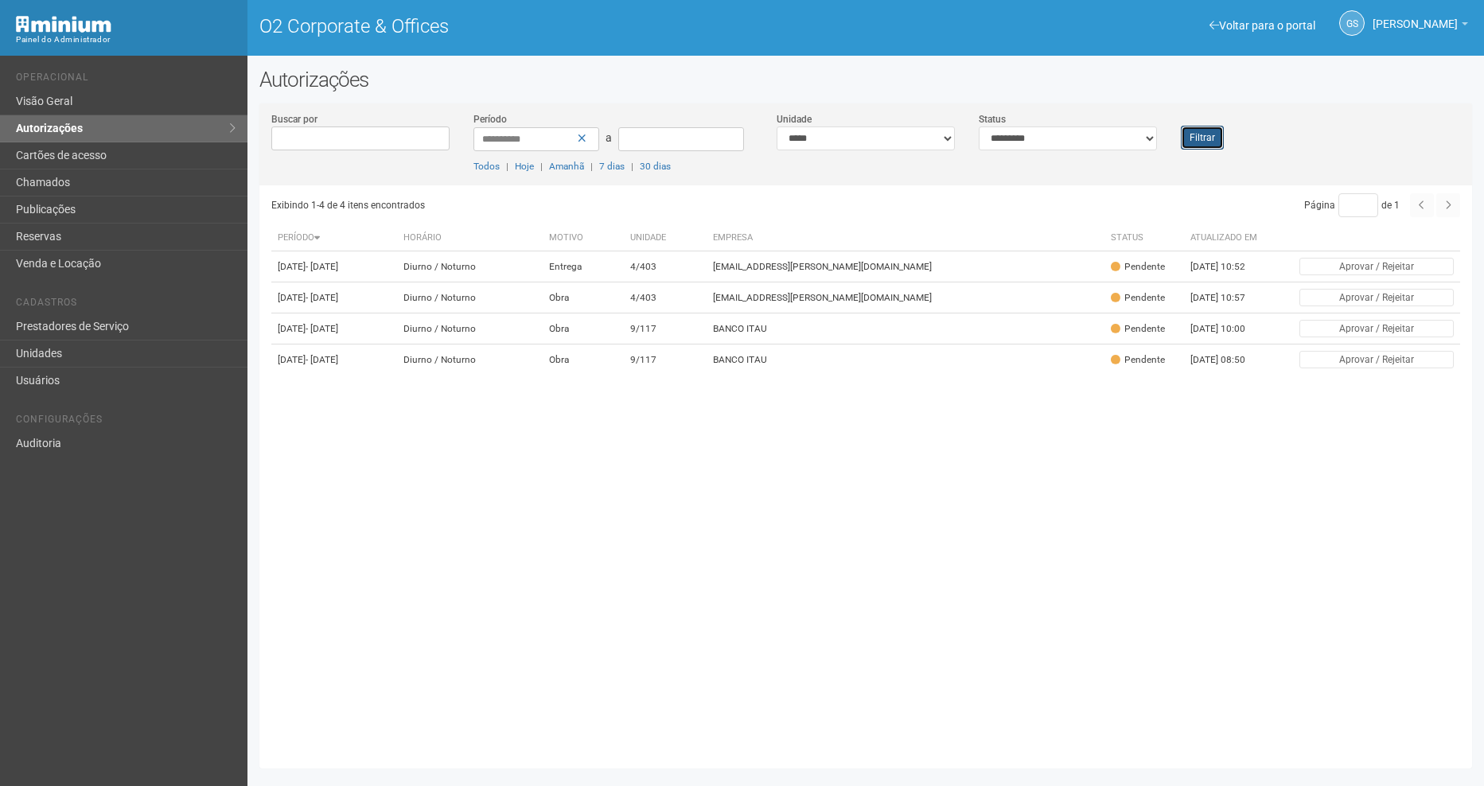
click at [1201, 135] on button "Filtrar" at bounding box center [1202, 138] width 43 height 24
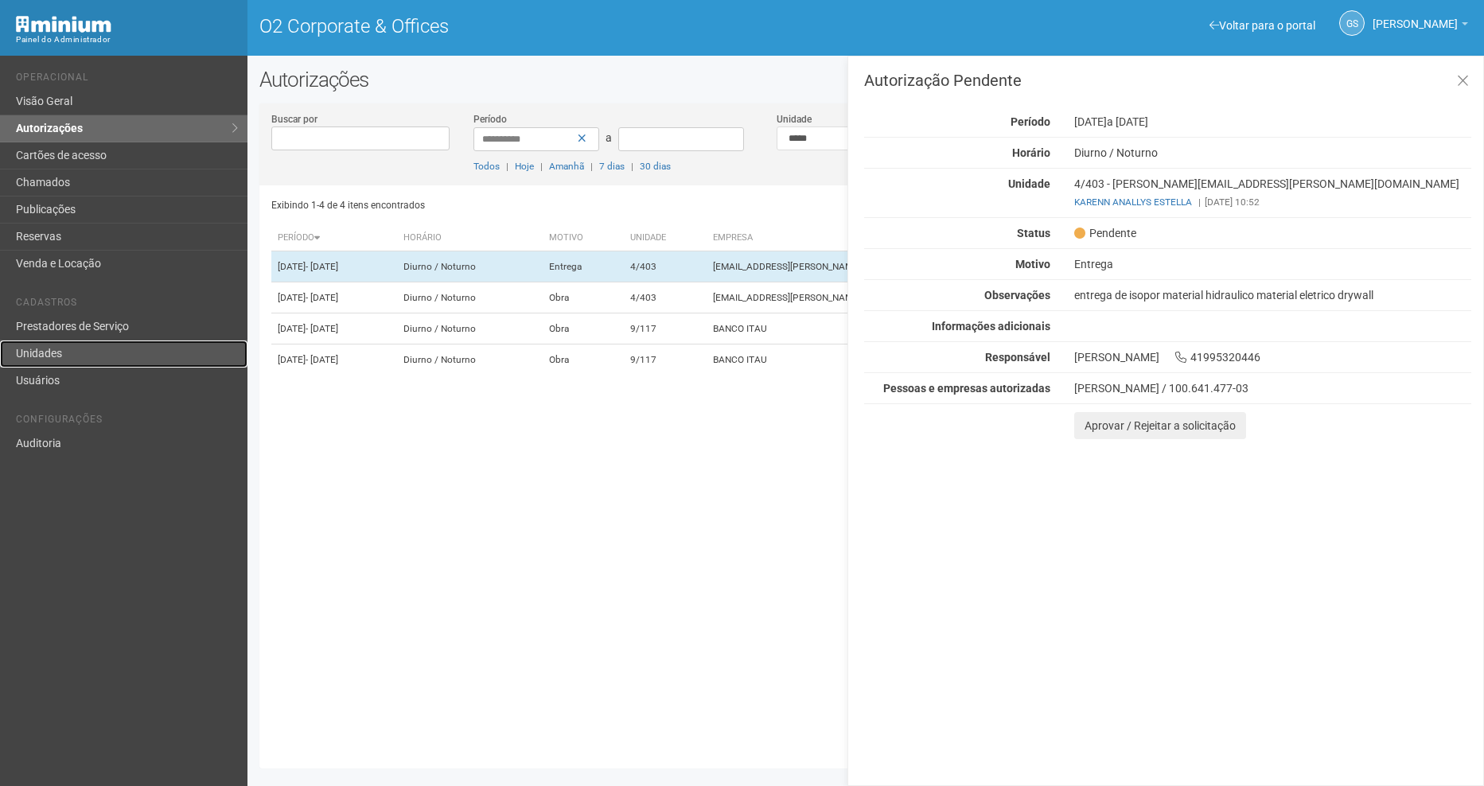
click at [96, 363] on link "Unidades" at bounding box center [124, 354] width 248 height 27
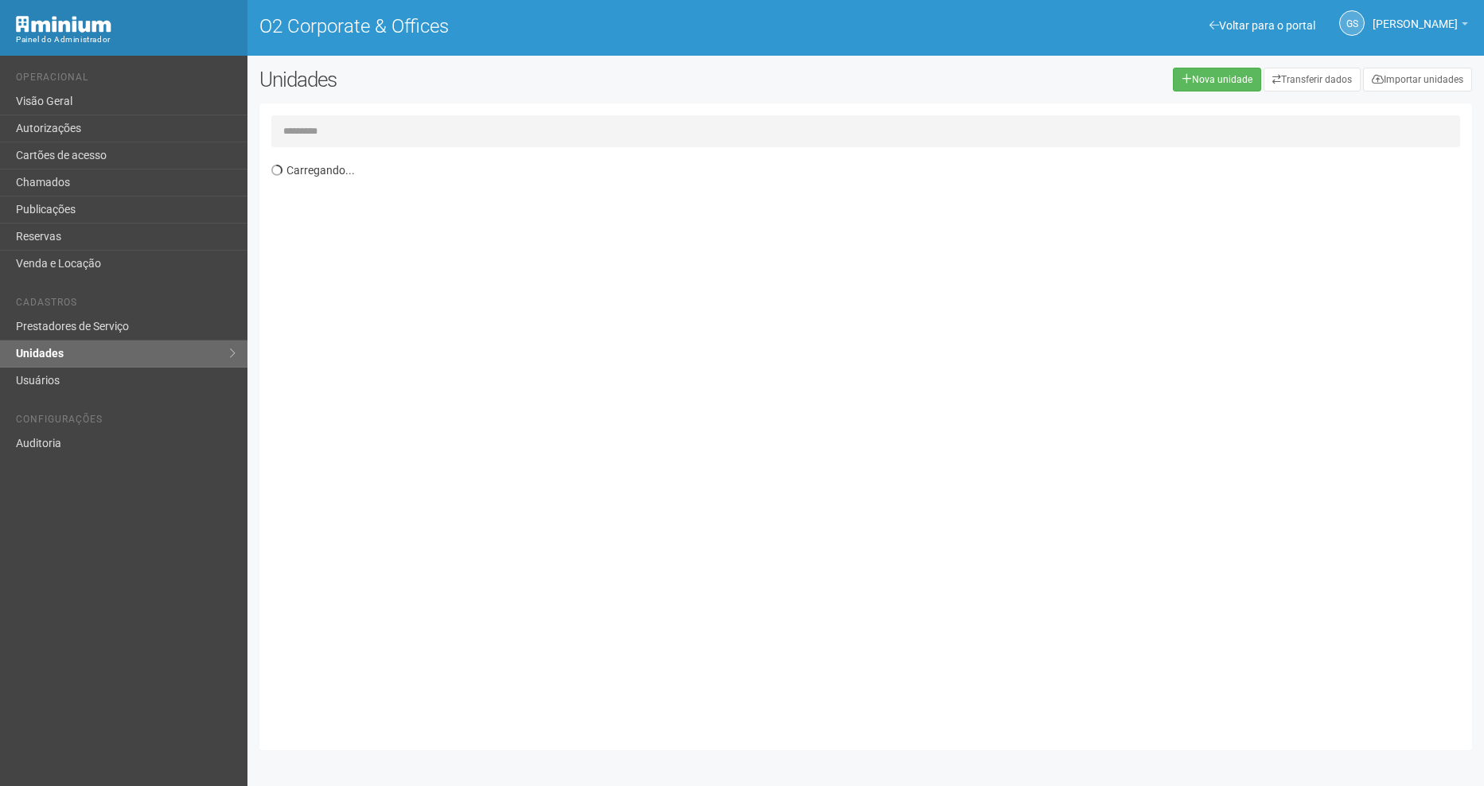
click at [387, 138] on input "text" at bounding box center [865, 131] width 1189 height 32
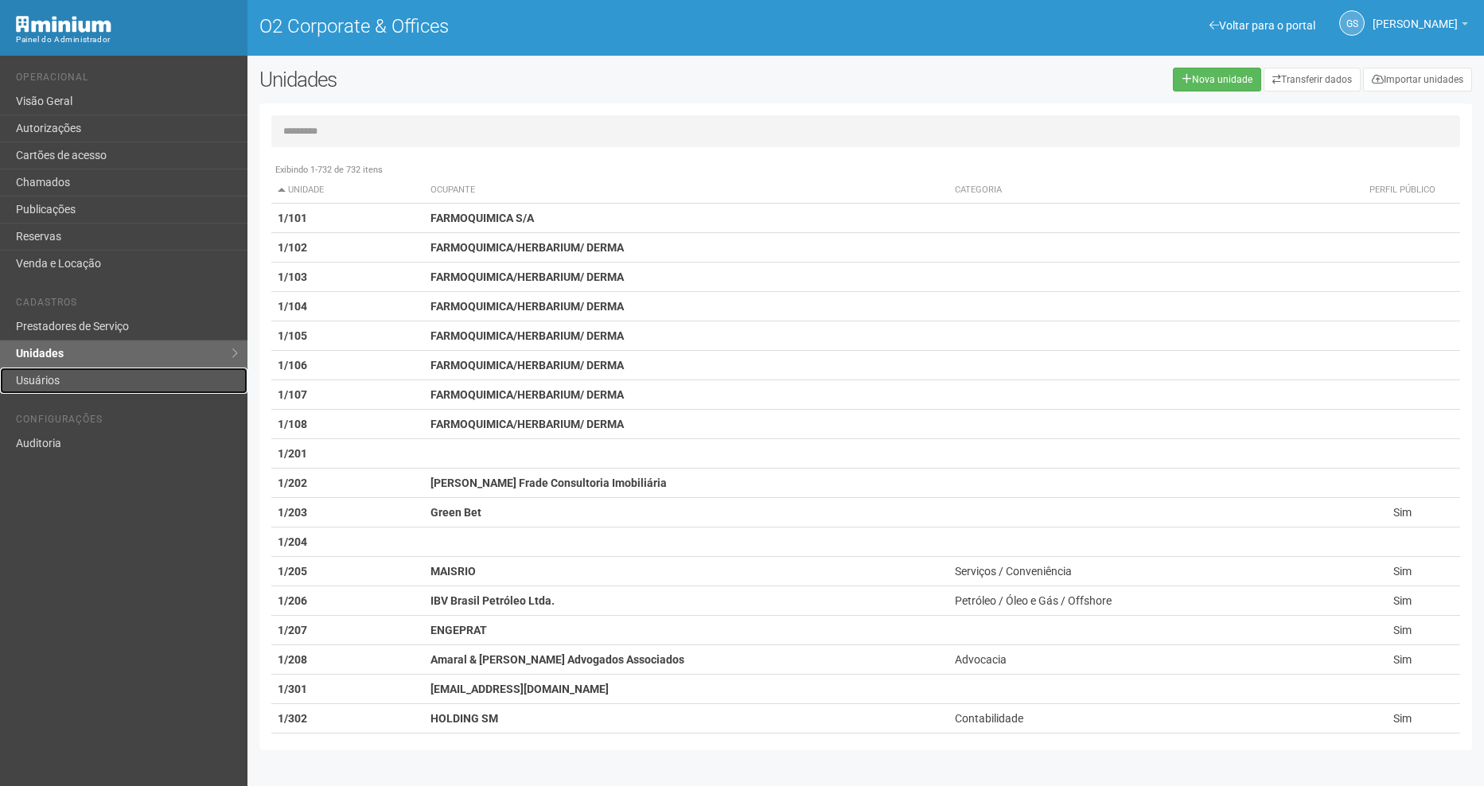
click at [94, 389] on link "Usuários" at bounding box center [124, 381] width 248 height 26
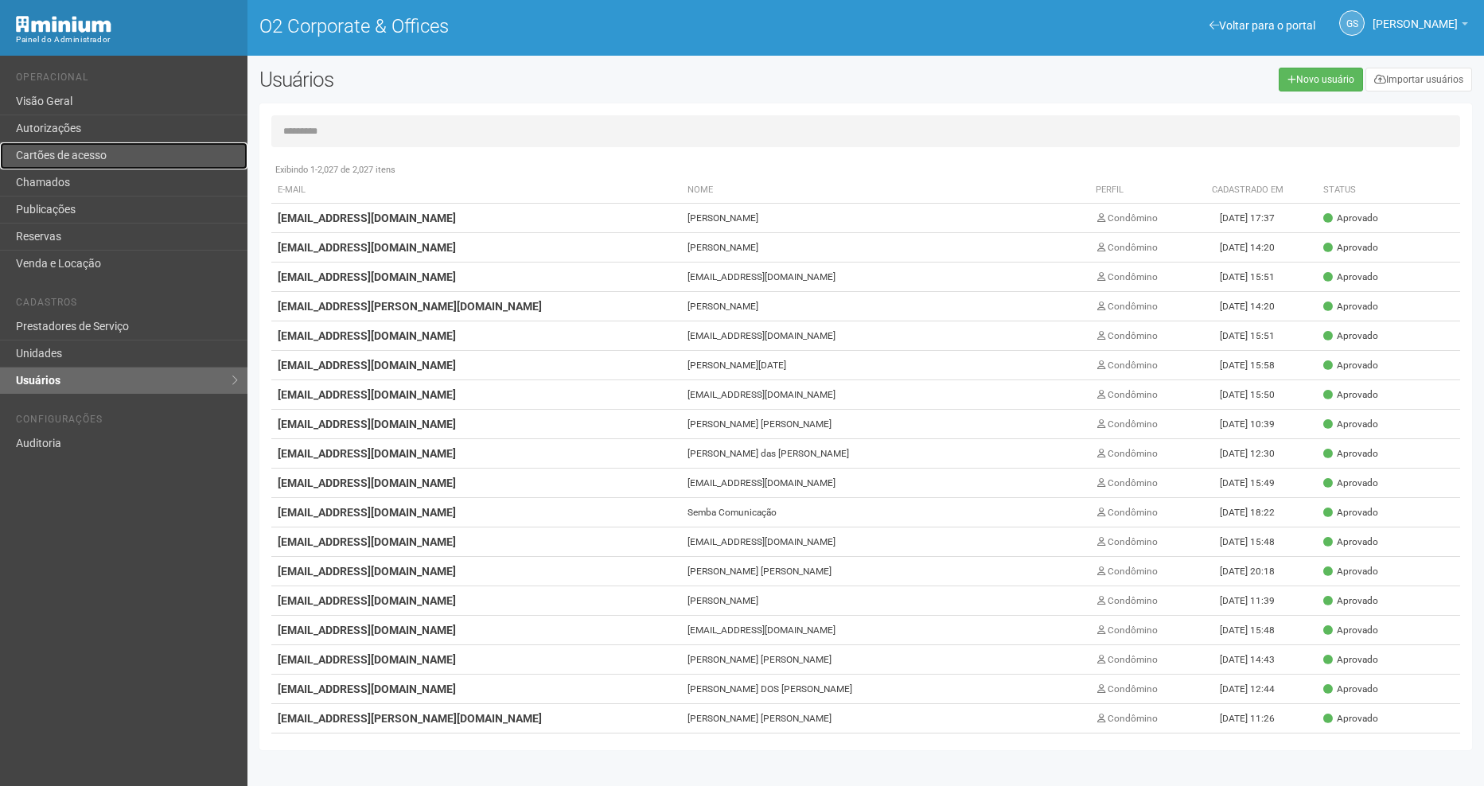
click at [76, 164] on link "Cartões de acesso" at bounding box center [124, 155] width 248 height 27
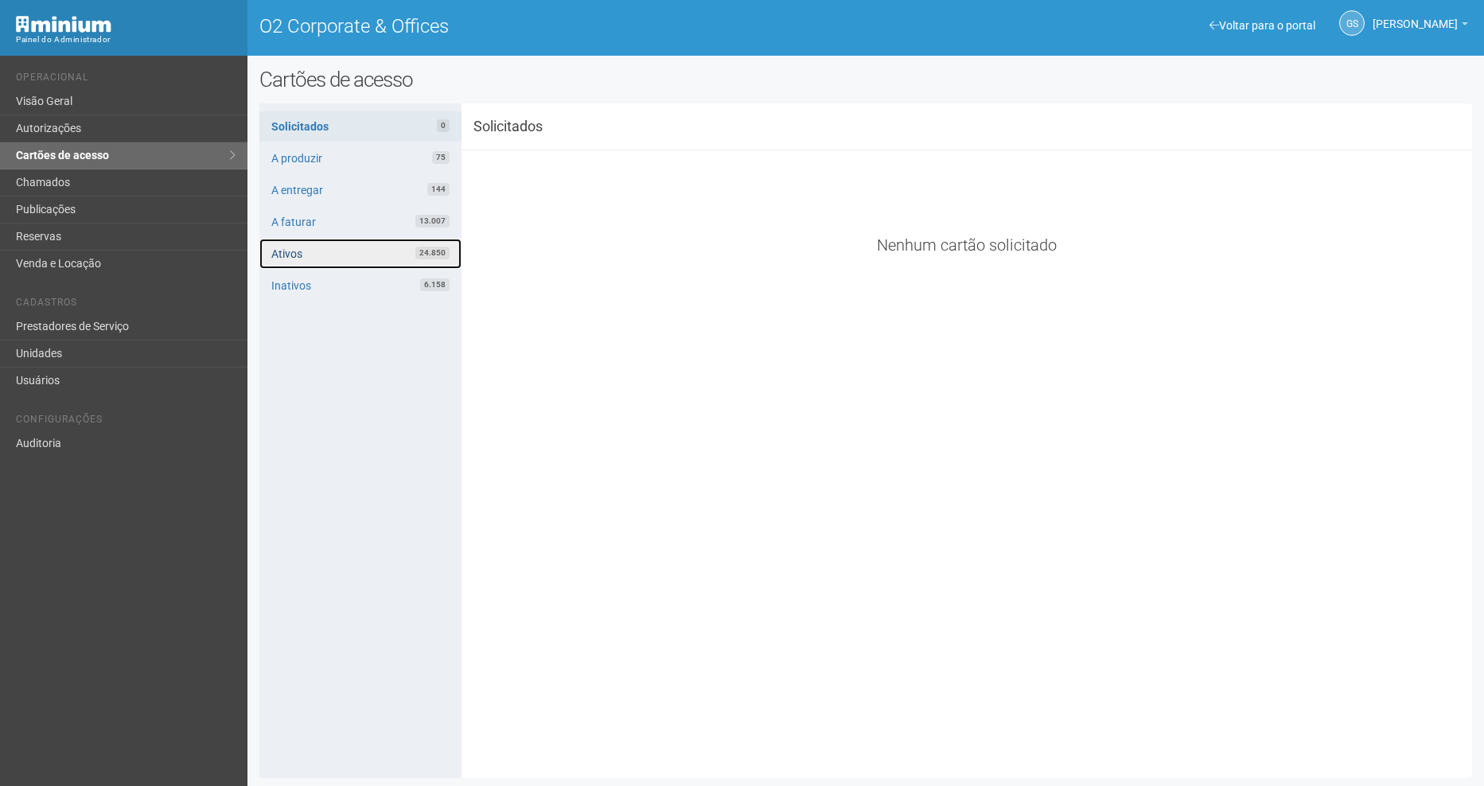
click at [296, 255] on link "Ativos 24.850" at bounding box center [360, 254] width 202 height 30
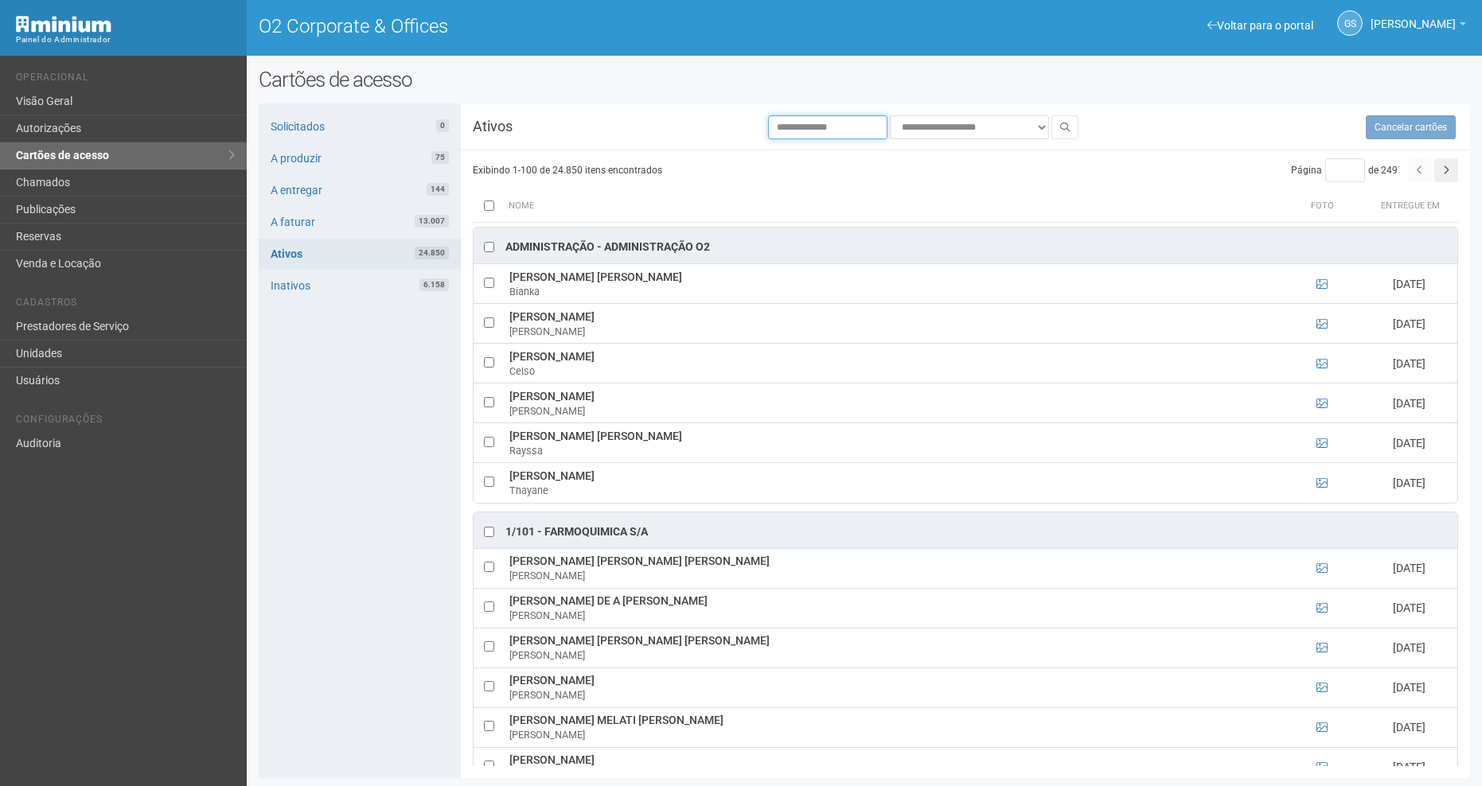
click at [855, 123] on input "text" at bounding box center [827, 127] width 119 height 24
type input "******"
click at [1063, 123] on icon at bounding box center [1065, 128] width 10 height 10
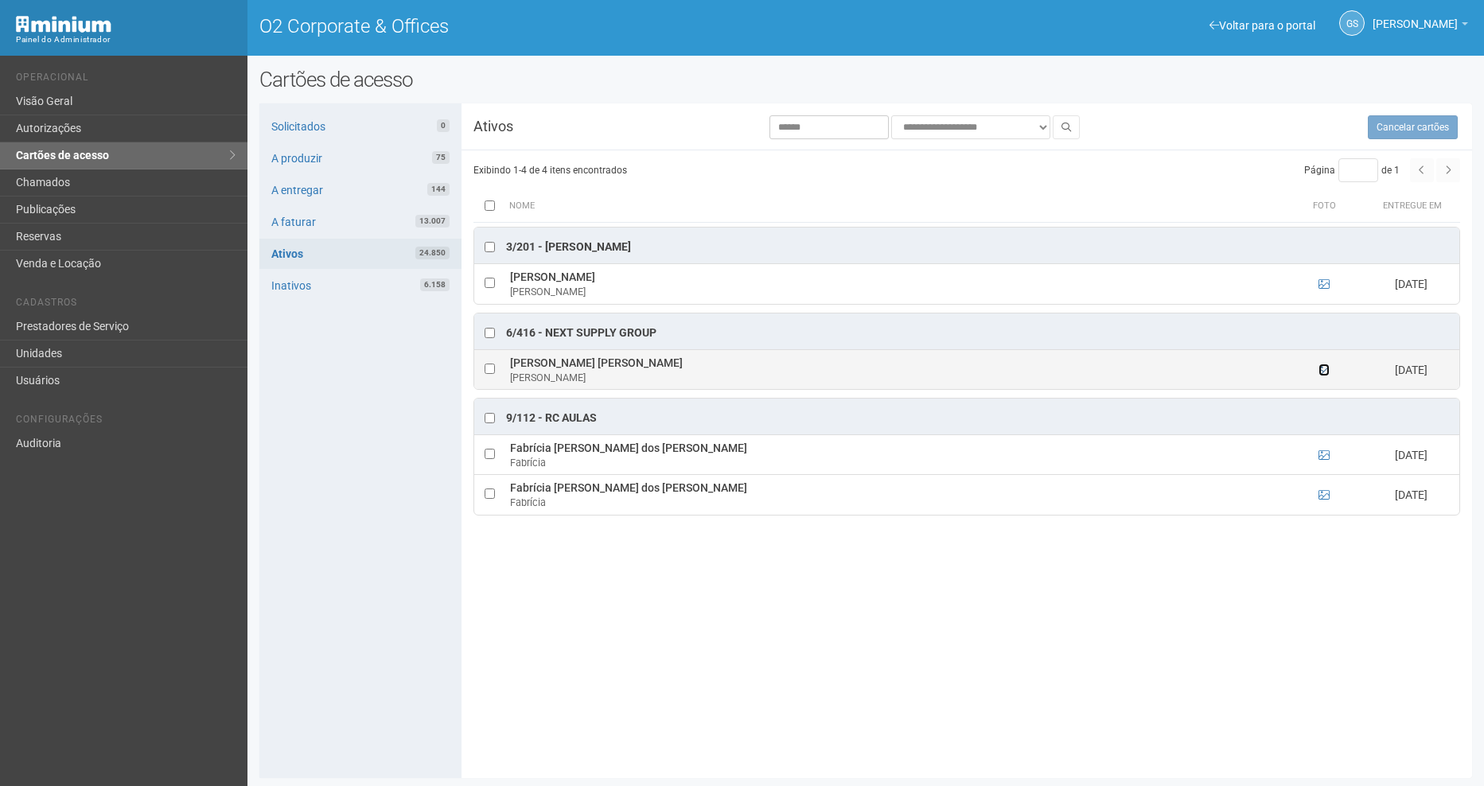
click at [1322, 367] on icon at bounding box center [1324, 370] width 11 height 11
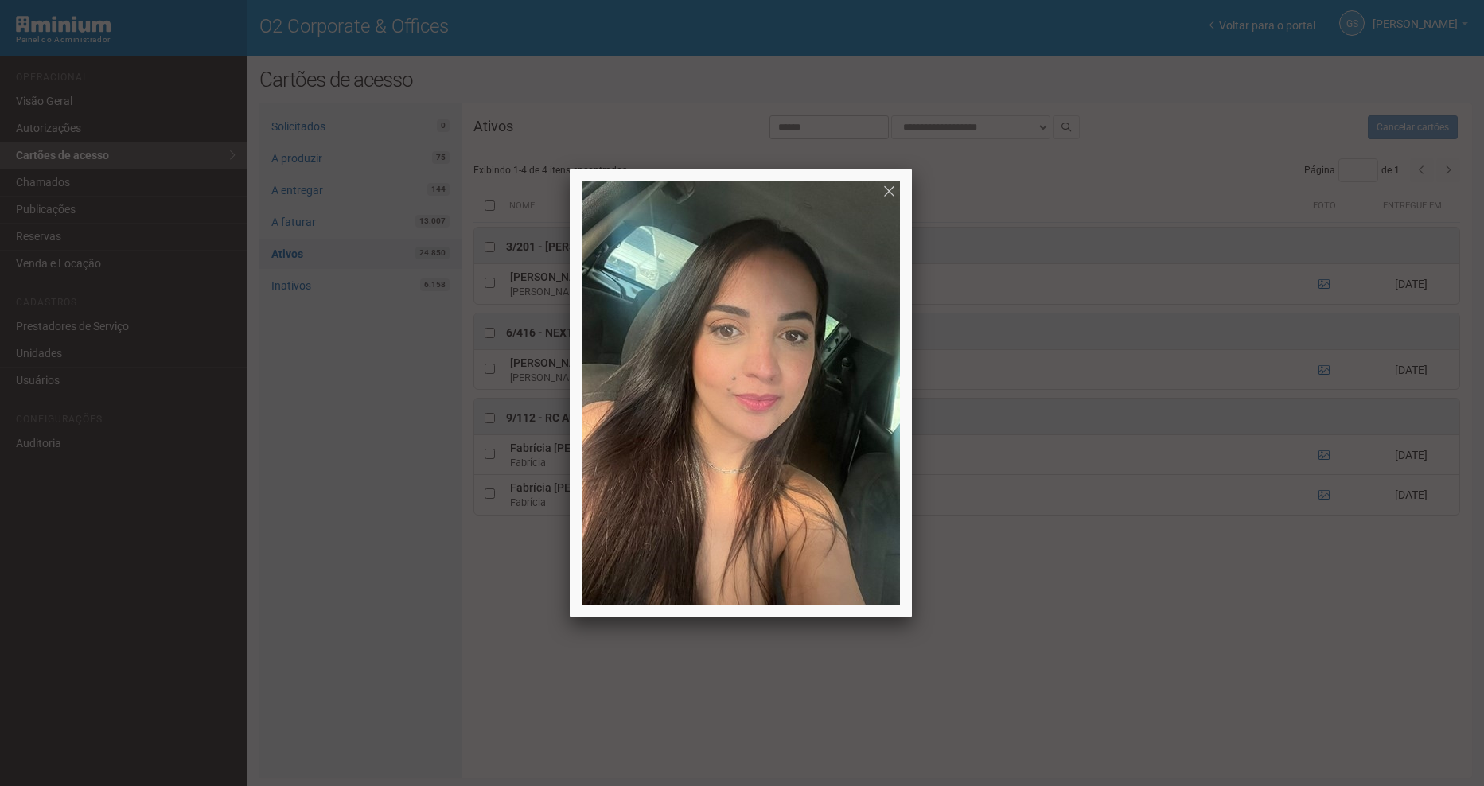
click at [1071, 693] on div at bounding box center [742, 393] width 1484 height 786
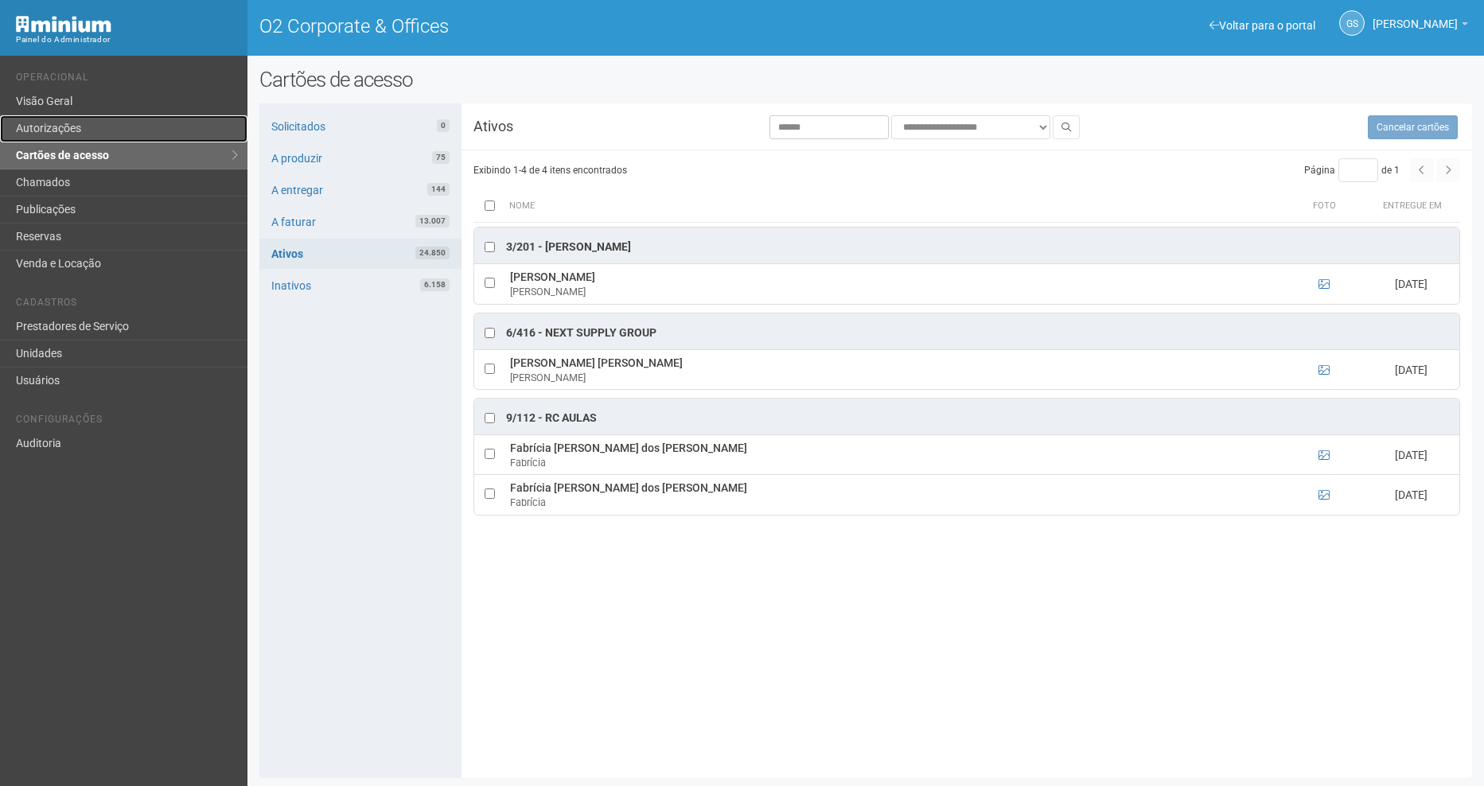
click at [68, 133] on link "Autorizações" at bounding box center [124, 128] width 248 height 27
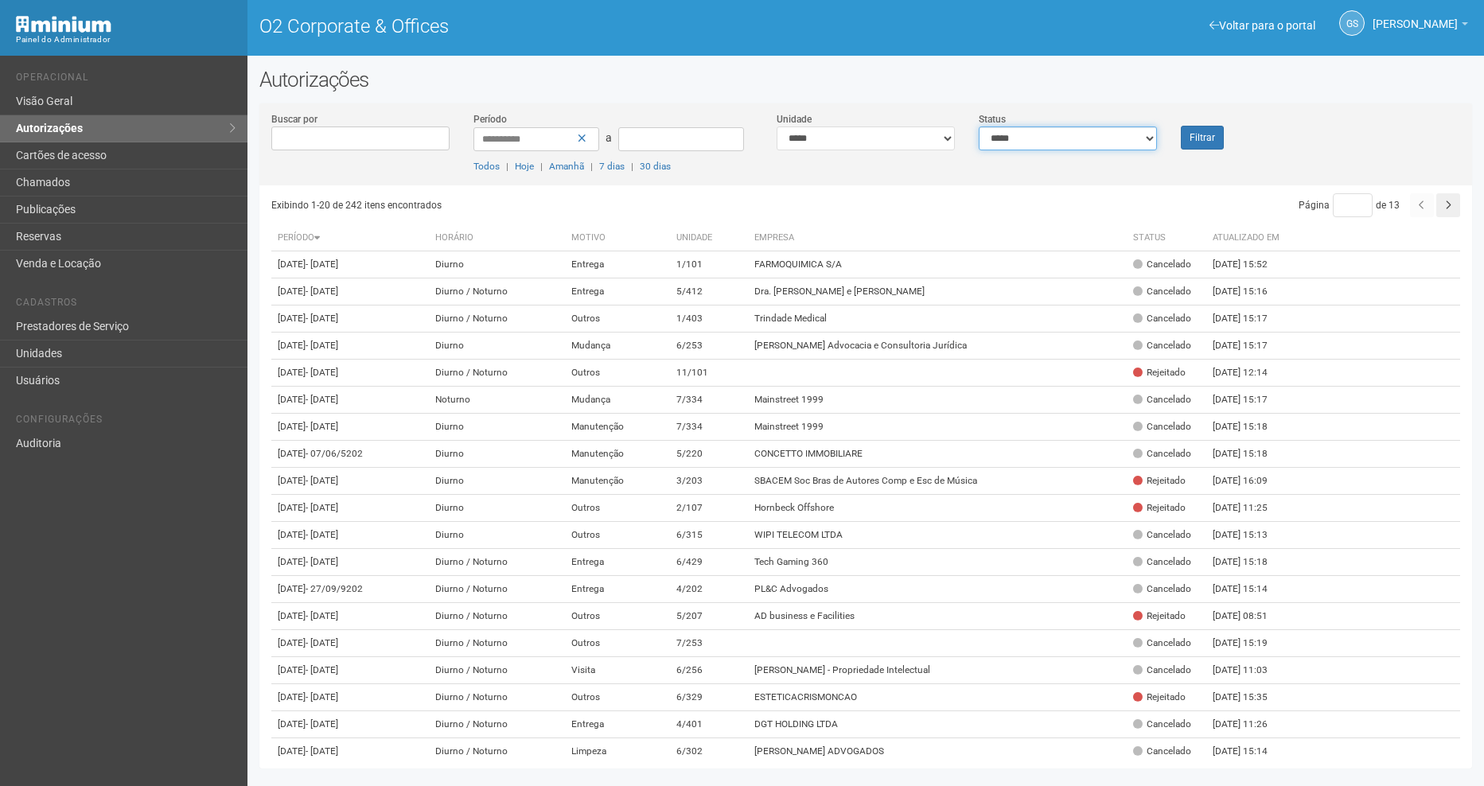
drag, startPoint x: 1057, startPoint y: 132, endPoint x: 1058, endPoint y: 146, distance: 14.3
click at [1057, 132] on select "**********" at bounding box center [1068, 139] width 178 height 24
select select "*"
click at [979, 127] on select "**********" at bounding box center [1068, 139] width 178 height 24
click at [1199, 137] on button "Filtrar" at bounding box center [1202, 138] width 43 height 24
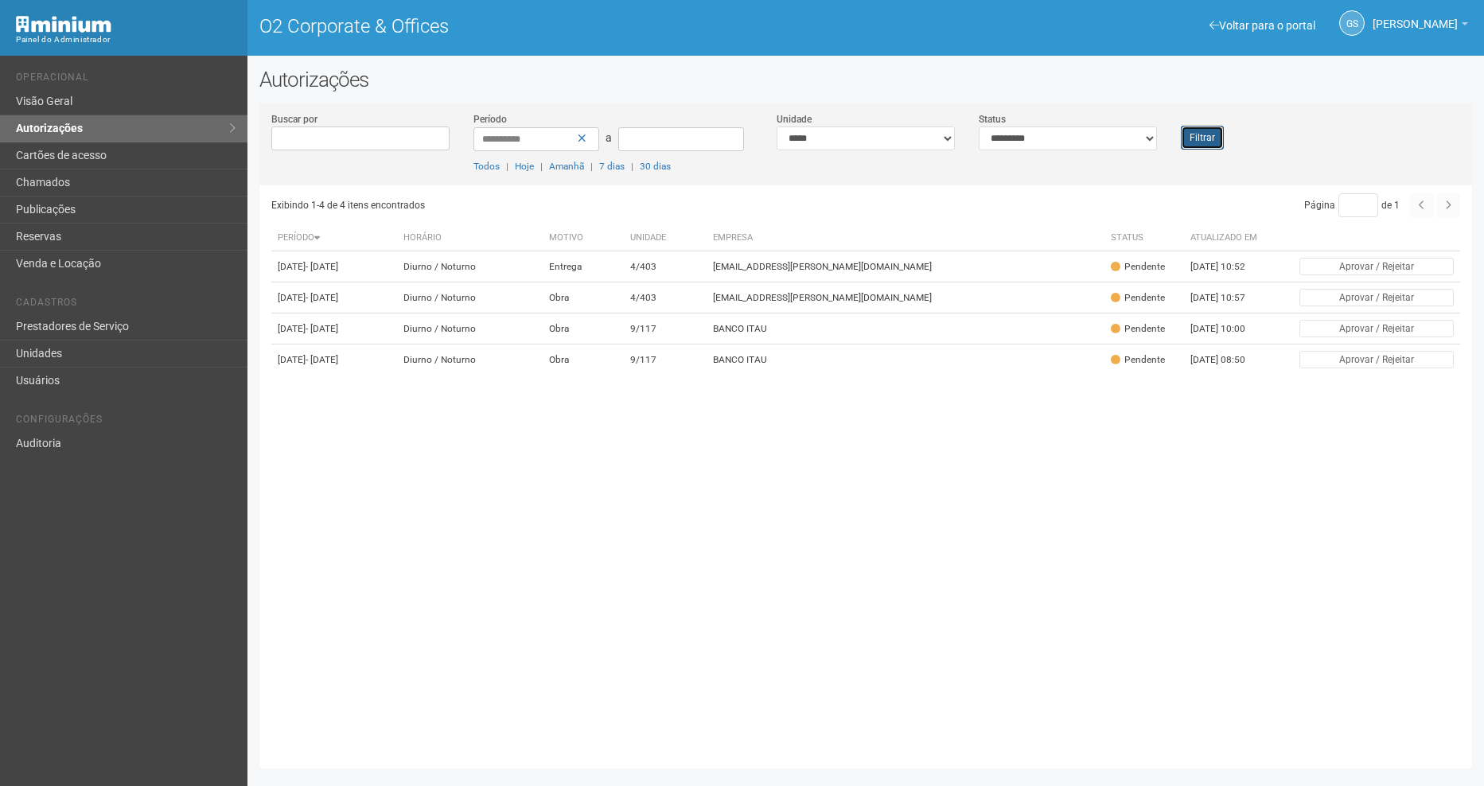
click at [1201, 139] on button "Filtrar" at bounding box center [1202, 138] width 43 height 24
click at [1212, 135] on button "Filtrar" at bounding box center [1202, 138] width 43 height 24
click at [1205, 145] on button "Filtrar" at bounding box center [1202, 138] width 43 height 24
